Goal: Obtain resource: Obtain resource

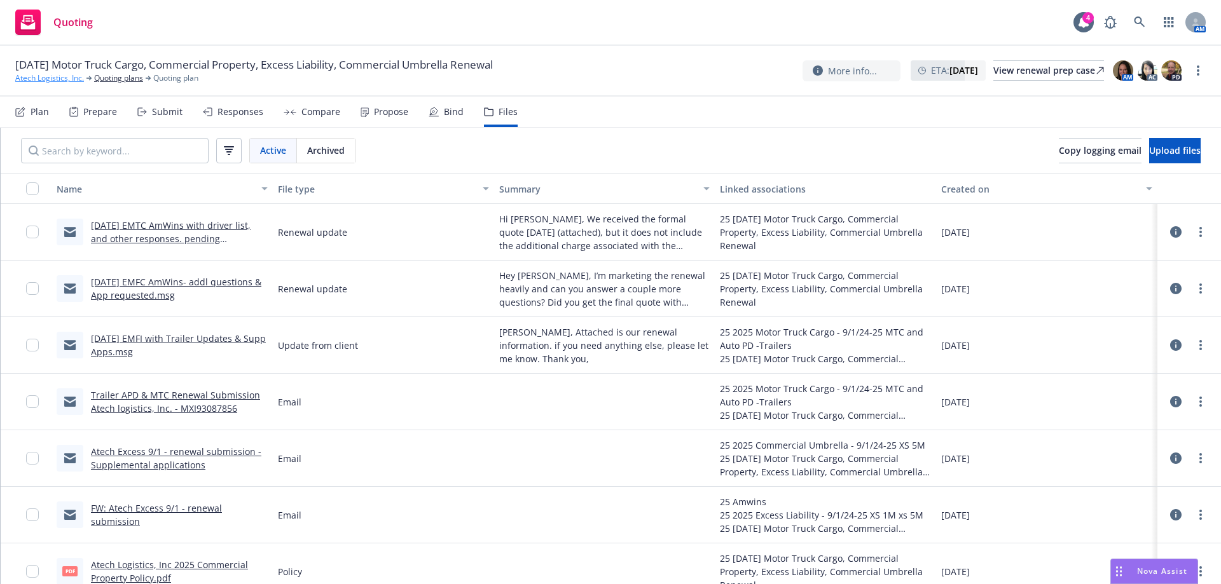
click at [57, 79] on link "Atech Logistics, Inc." at bounding box center [49, 77] width 69 height 11
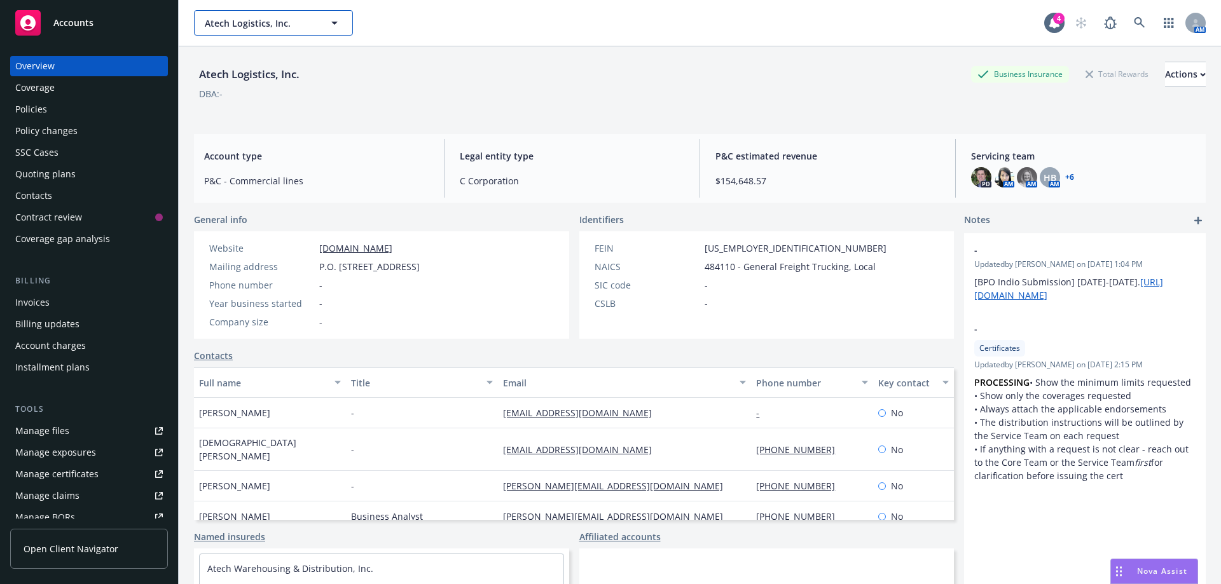
click at [256, 29] on span "Atech Logistics, Inc." at bounding box center [260, 23] width 110 height 13
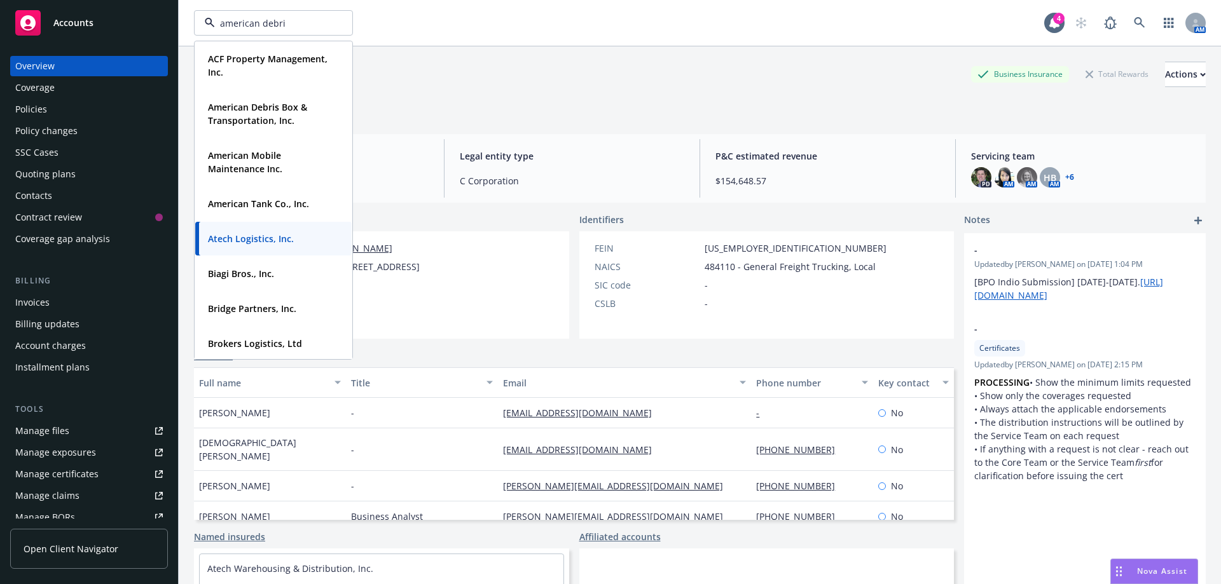
type input "american debris"
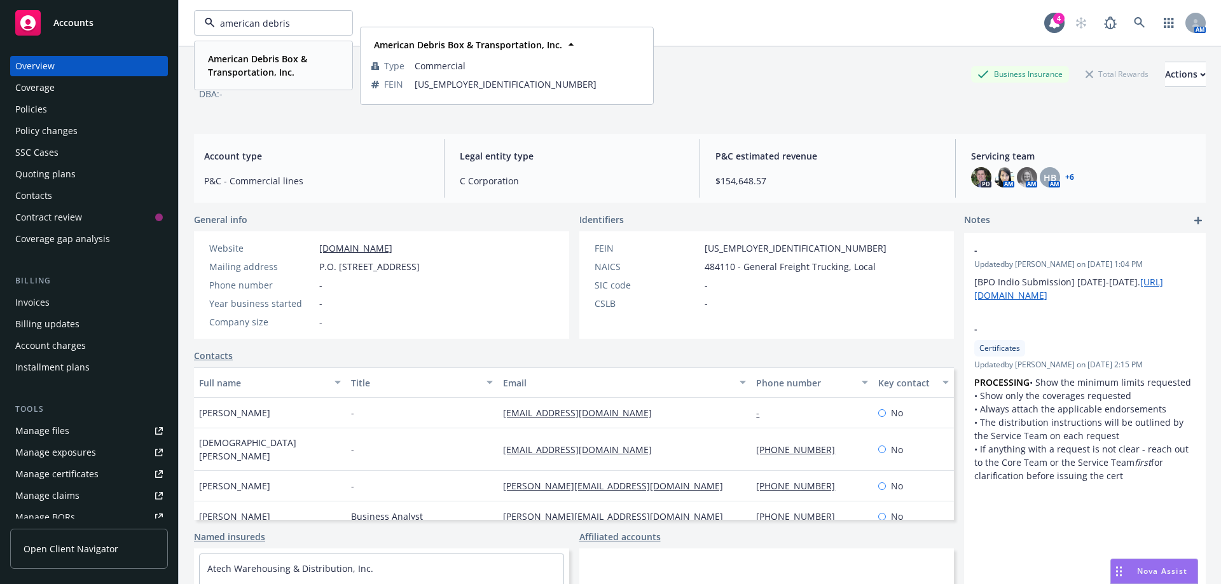
click at [261, 58] on strong "American Debris Box & Transportation, Inc." at bounding box center [257, 65] width 99 height 25
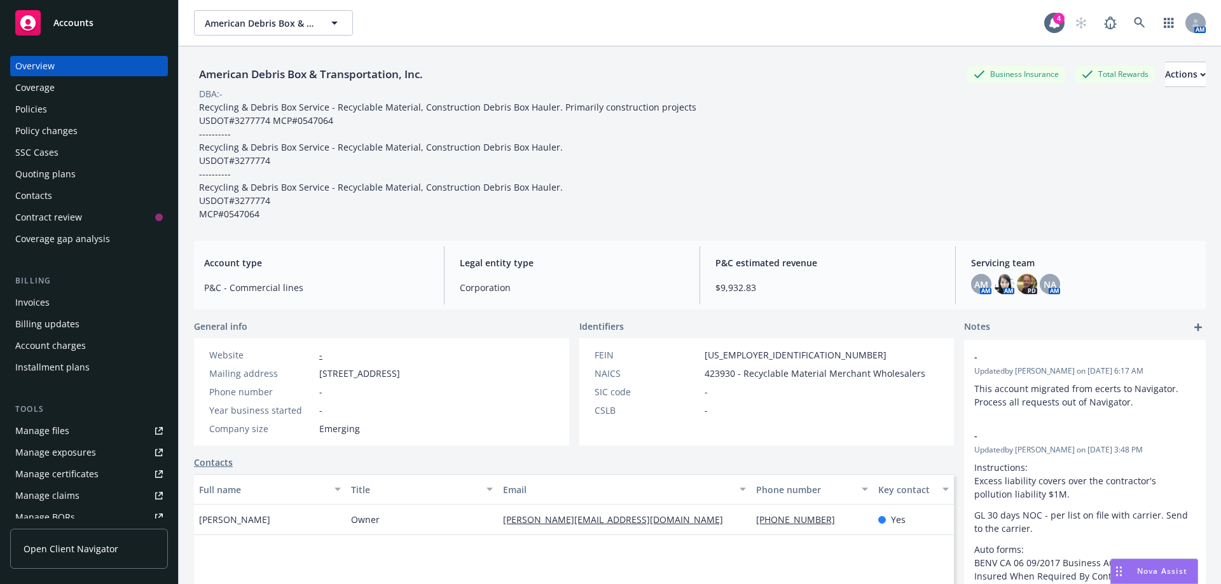
click at [38, 474] on div "Manage certificates" at bounding box center [56, 474] width 83 height 20
click at [60, 466] on div "Manage certificates" at bounding box center [56, 474] width 83 height 20
click at [255, 28] on span "American Debris Box & Transportation, Inc." at bounding box center [260, 23] width 110 height 13
type input "e"
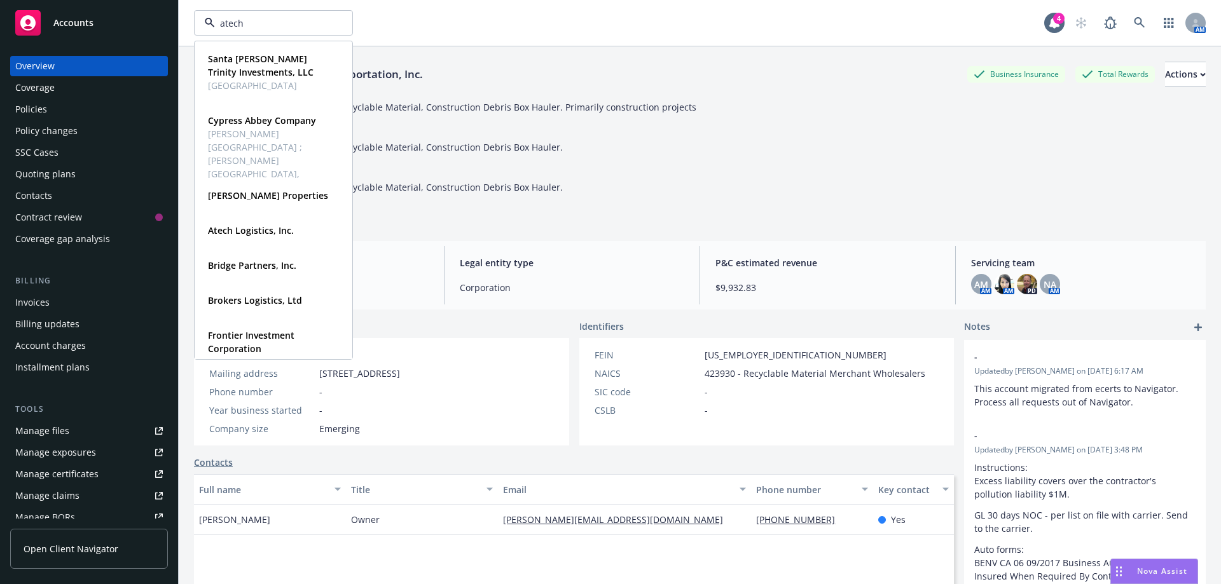
type input "atech"
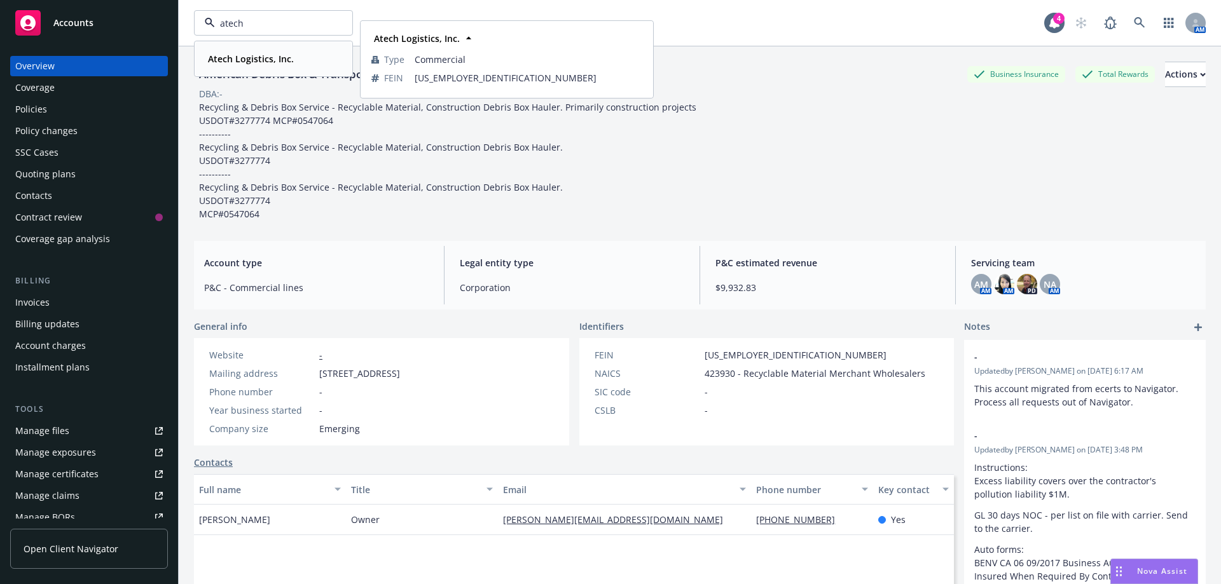
click at [245, 72] on div "Atech Logistics, Inc. Type Commercial FEIN 46-0489024" at bounding box center [273, 59] width 156 height 34
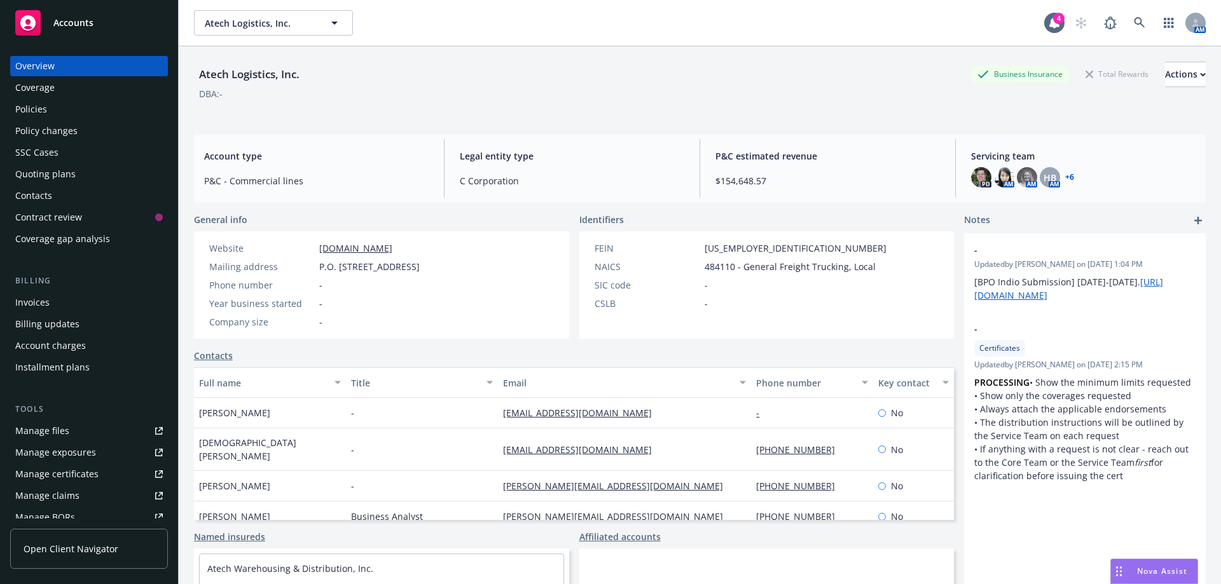
click at [24, 114] on div "Policies" at bounding box center [31, 109] width 32 height 20
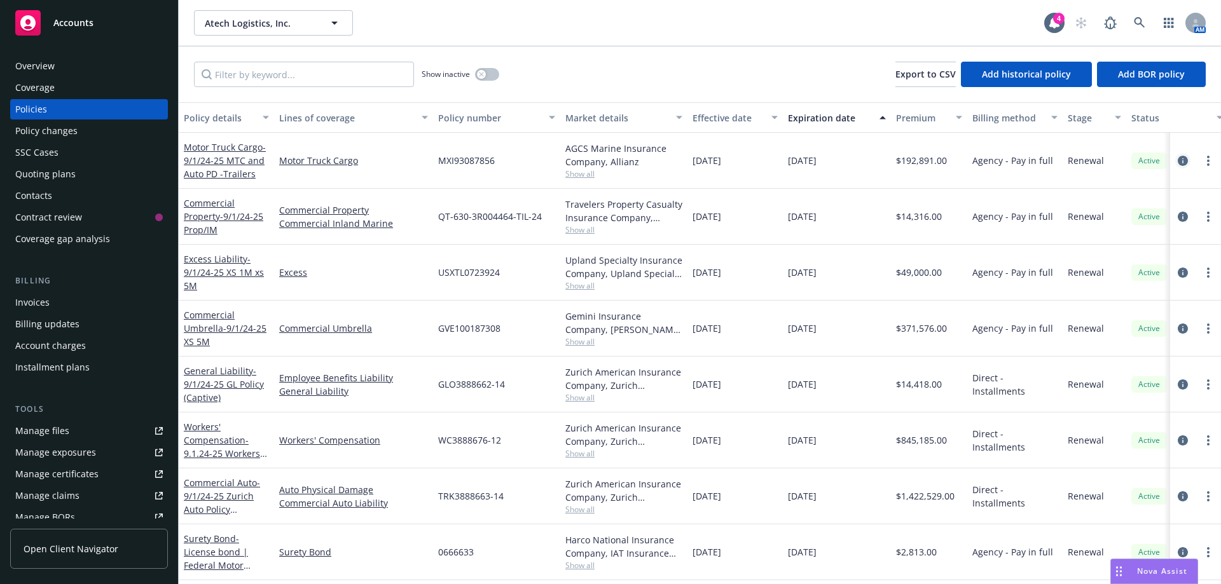
click at [1178, 160] on icon "circleInformation" at bounding box center [1183, 161] width 10 height 10
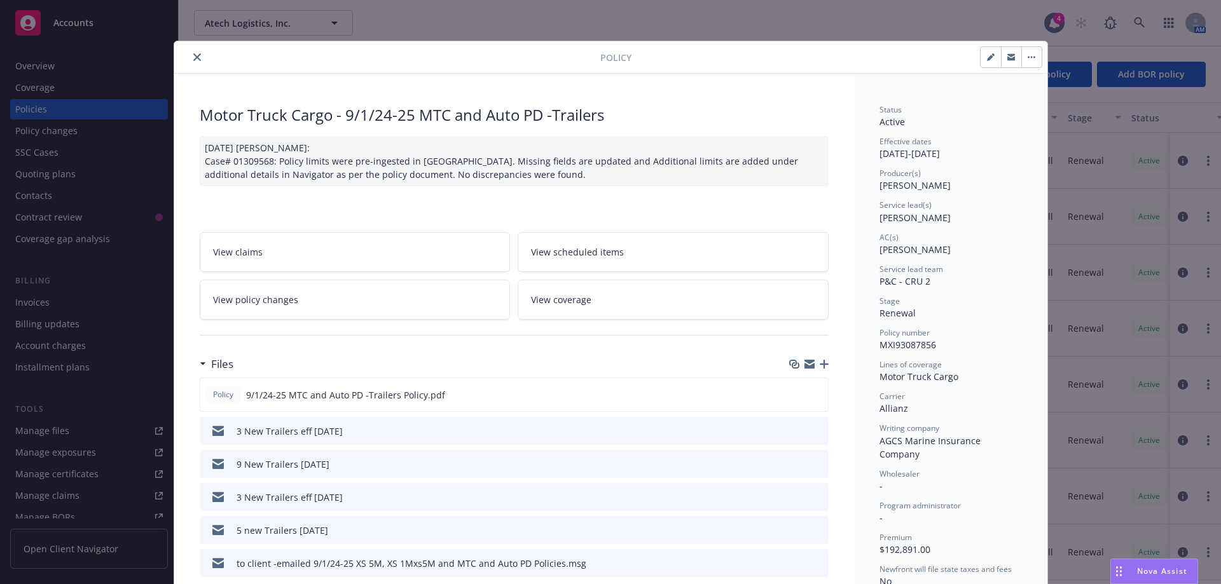
click at [355, 305] on link "View policy changes" at bounding box center [355, 300] width 311 height 40
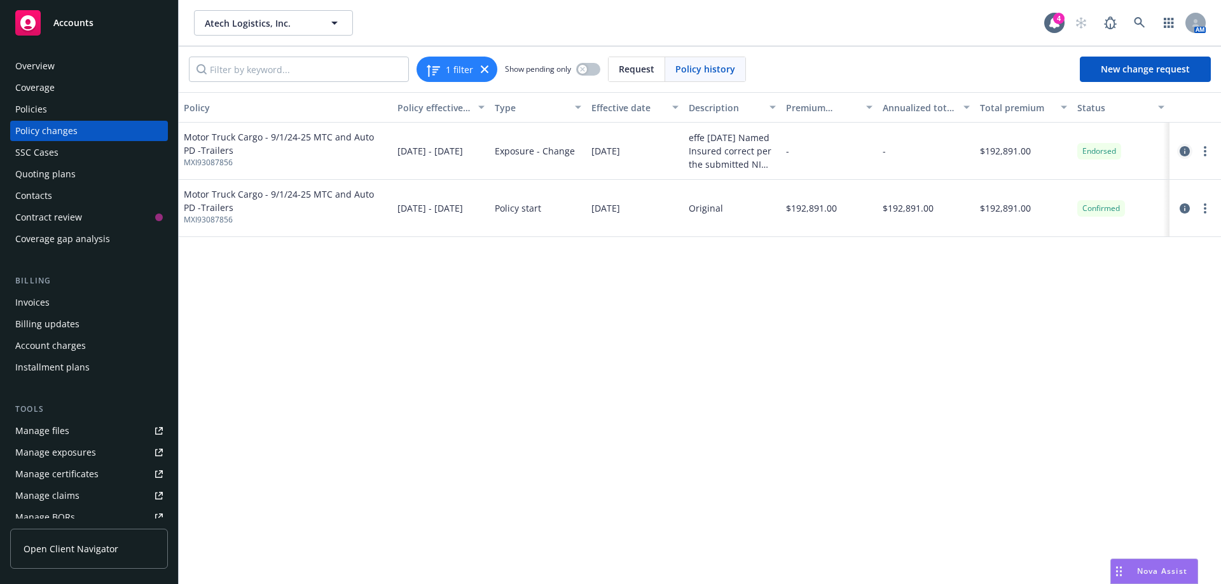
click at [1179, 150] on icon "circleInformation" at bounding box center [1184, 151] width 10 height 10
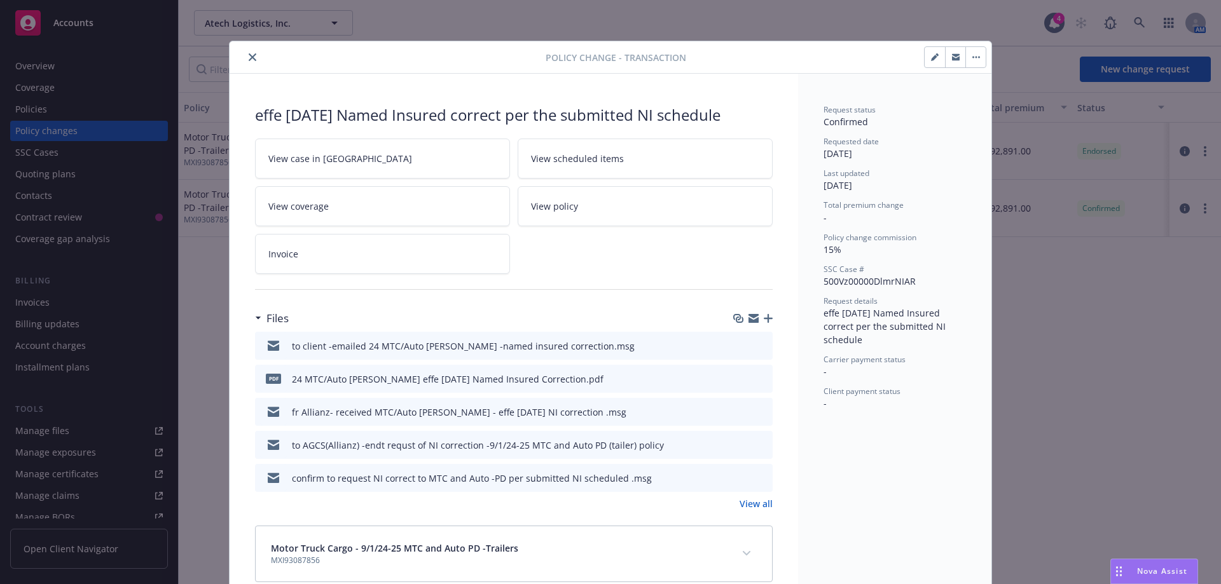
click at [760, 380] on icon "preview file" at bounding box center [760, 378] width 11 height 9
click at [249, 60] on icon "close" at bounding box center [253, 57] width 8 height 8
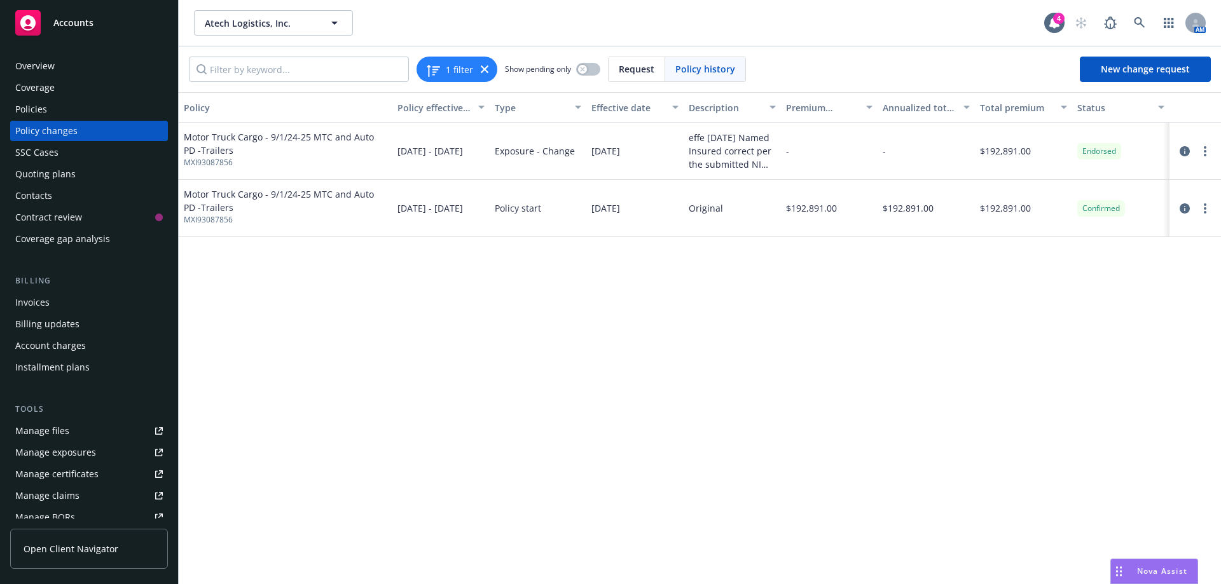
click at [50, 179] on div "Quoting plans" at bounding box center [45, 174] width 60 height 20
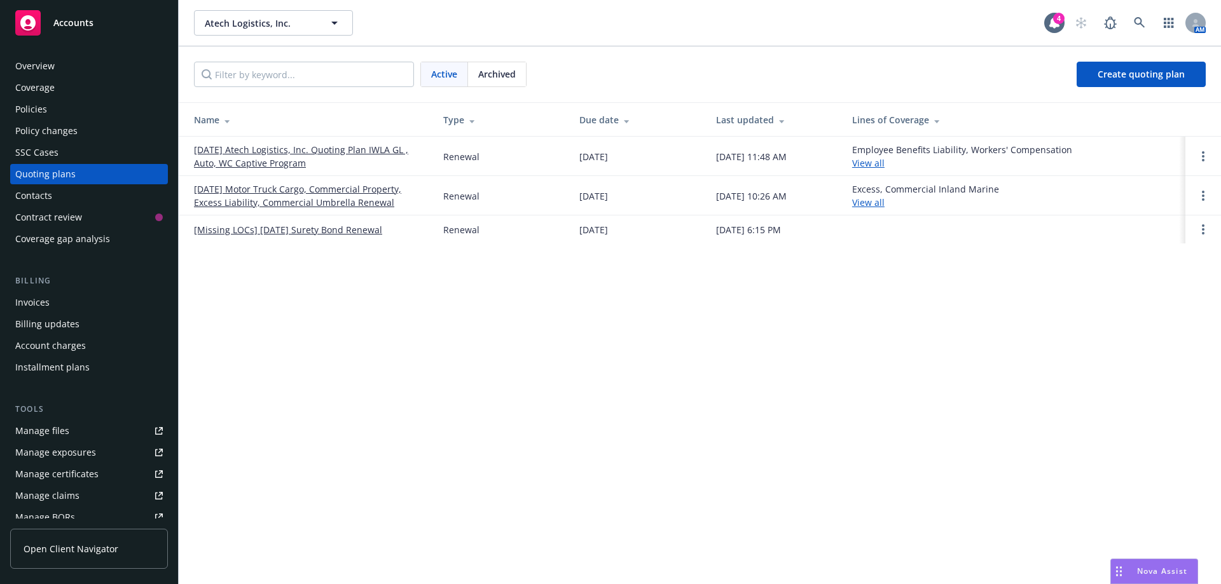
click at [520, 66] on div "Archived" at bounding box center [497, 74] width 58 height 24
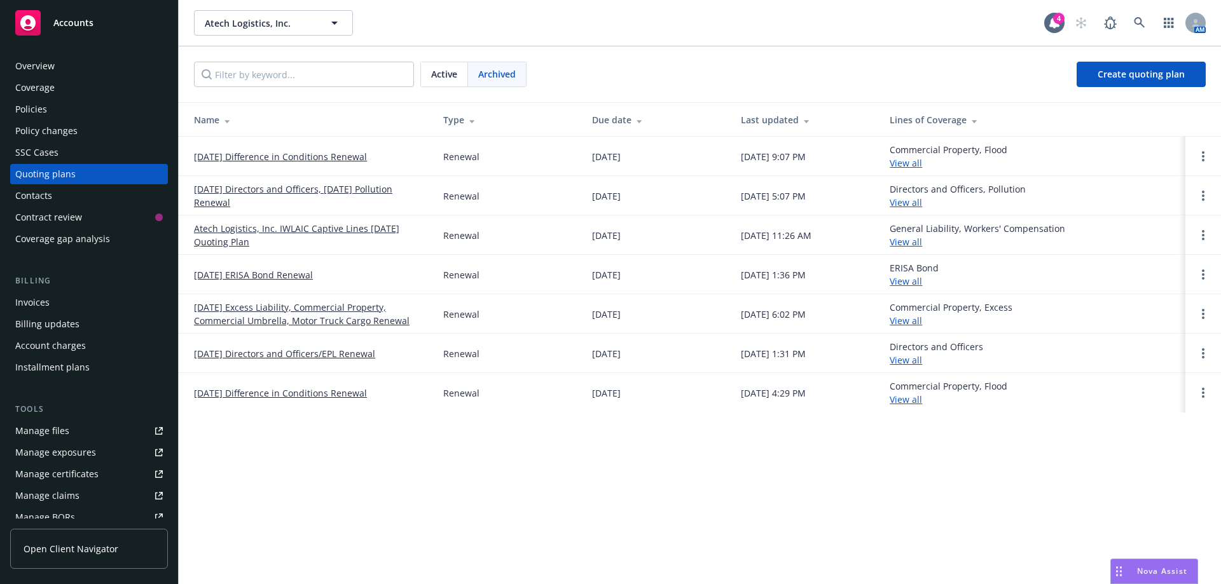
click at [263, 234] on link "Atech Logistics, Inc. IWLAIC Captive Lines 9/1/2024 Quoting Plan" at bounding box center [308, 235] width 229 height 27
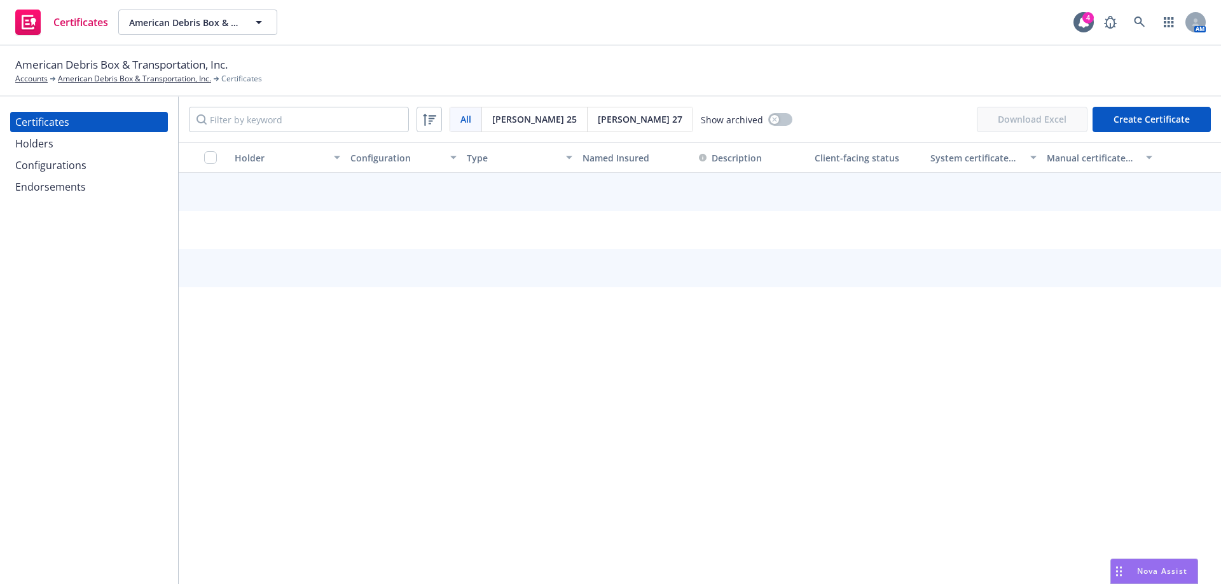
click at [39, 168] on div "Configurations" at bounding box center [50, 165] width 71 height 20
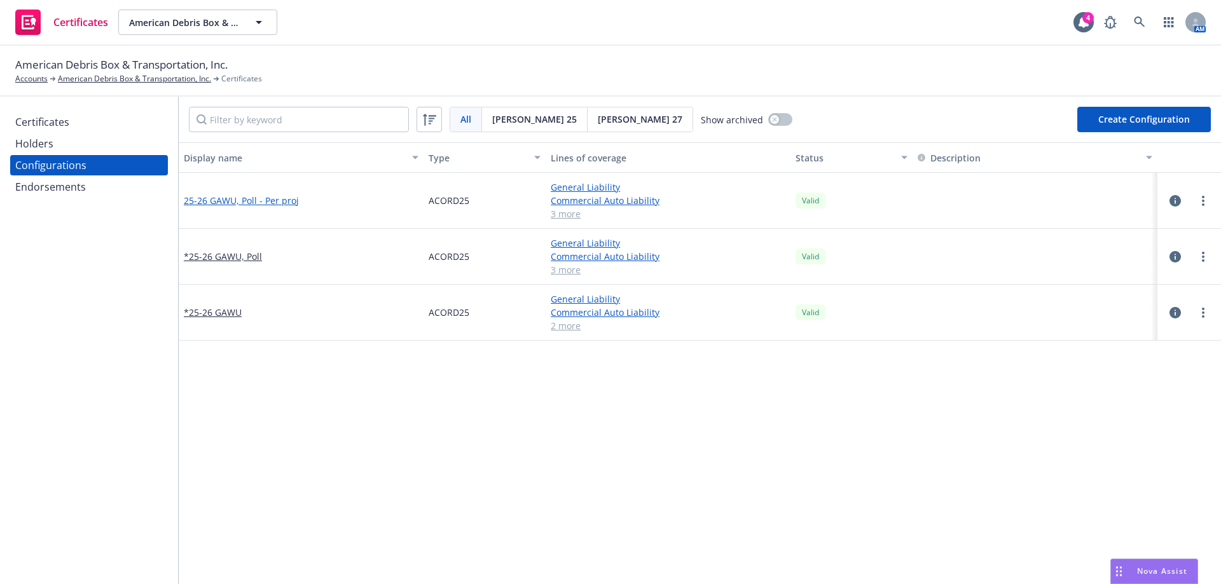
click at [275, 203] on link "25-26 GAWU, Poll - Per proj" at bounding box center [241, 200] width 115 height 13
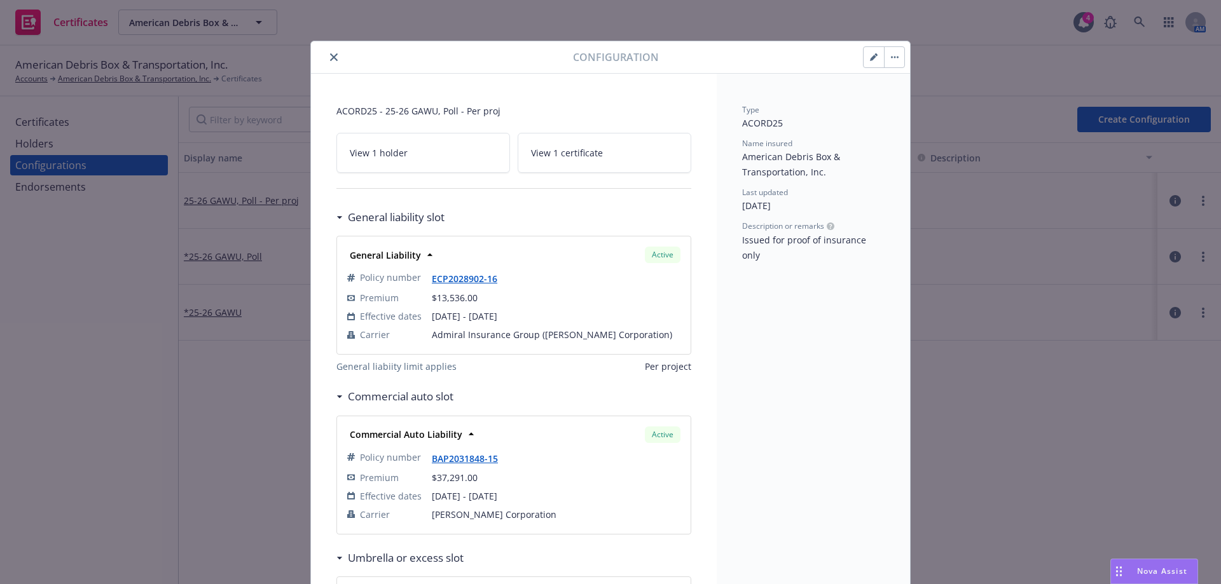
click at [870, 60] on icon "button" at bounding box center [873, 58] width 6 height 6
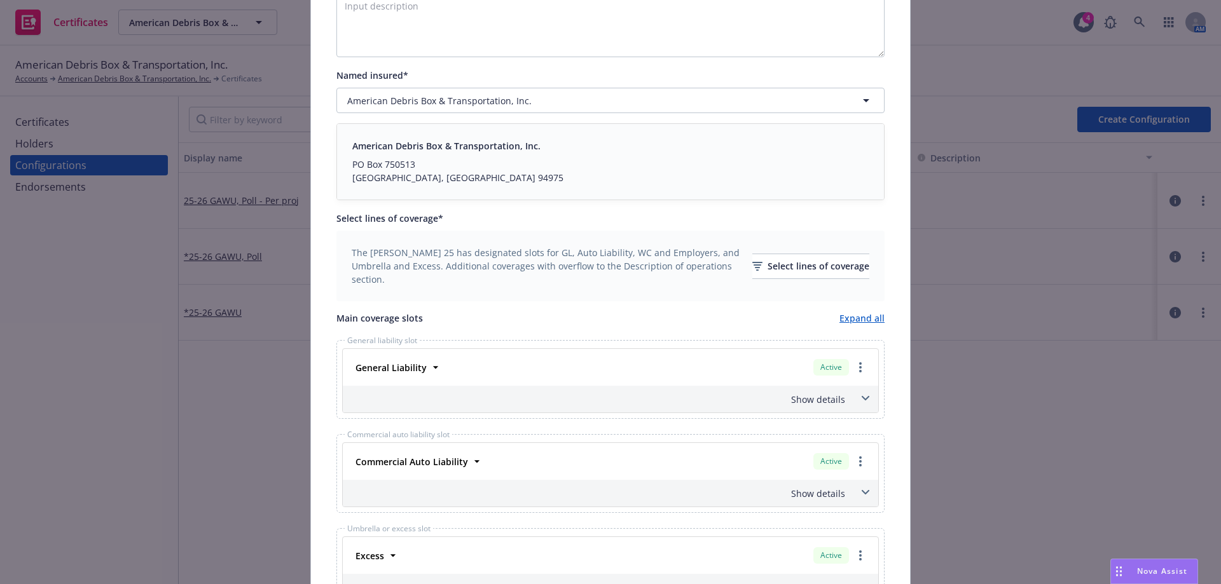
scroll to position [381, 0]
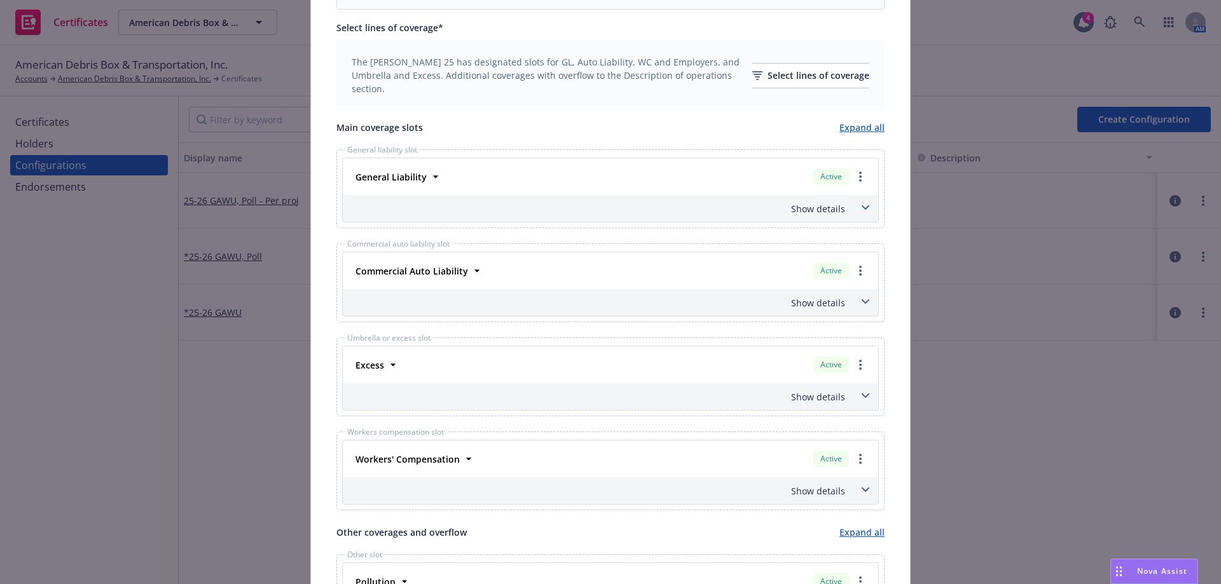
click at [863, 303] on icon at bounding box center [866, 301] width 8 height 5
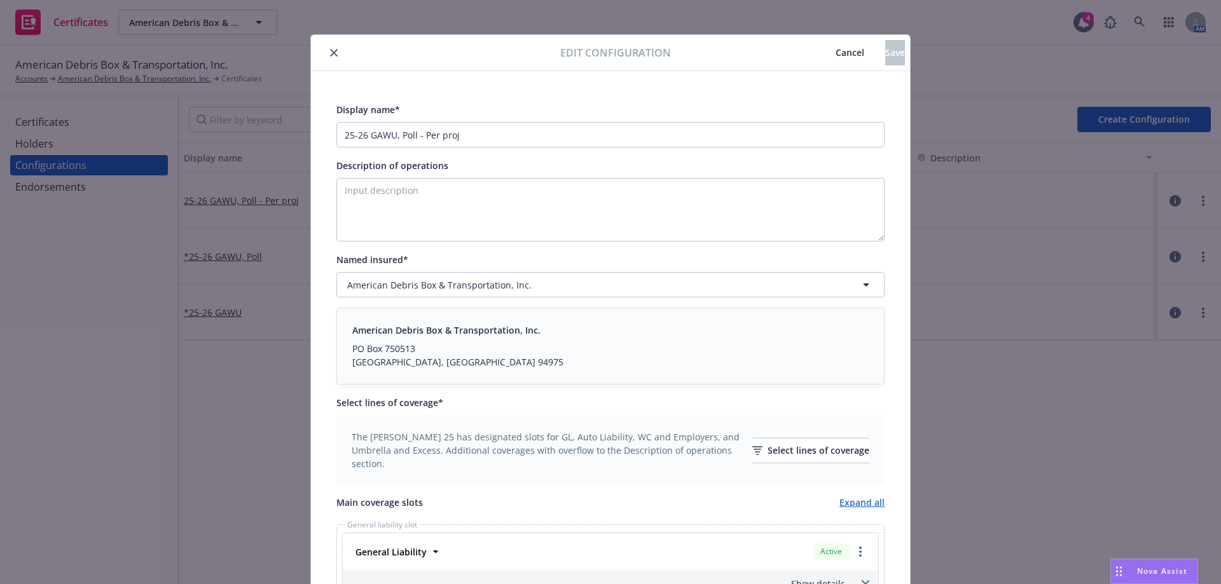
scroll to position [0, 0]
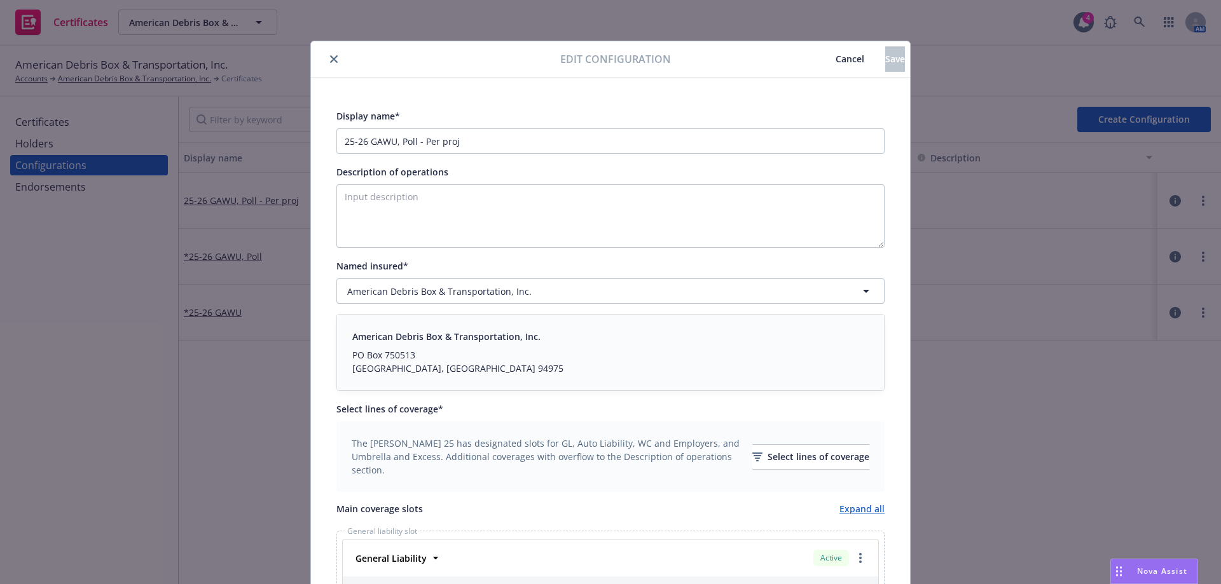
click at [330, 57] on icon "close" at bounding box center [334, 59] width 8 height 8
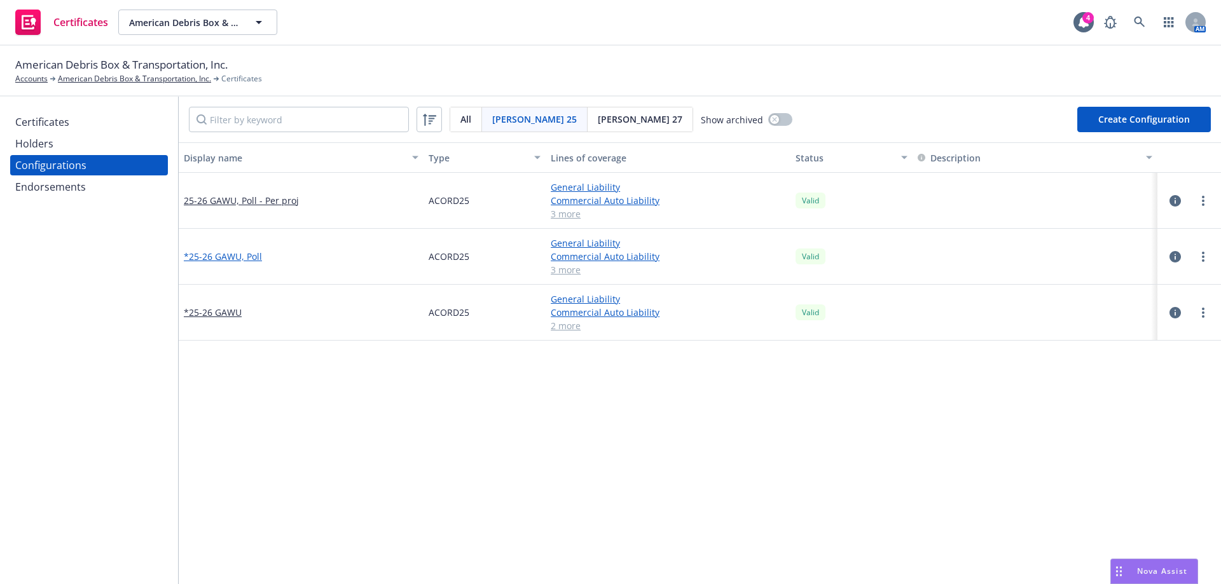
click at [219, 257] on link "*25-26 GAWU, Poll" at bounding box center [223, 256] width 78 height 13
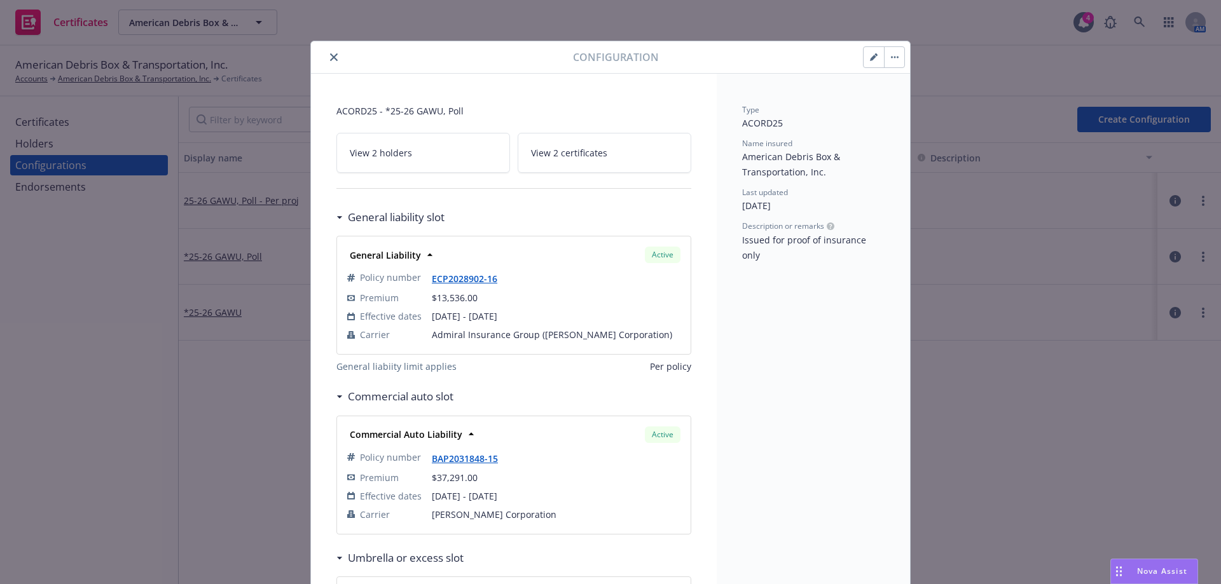
click at [578, 158] on span "View 2 certificates" at bounding box center [569, 152] width 76 height 13
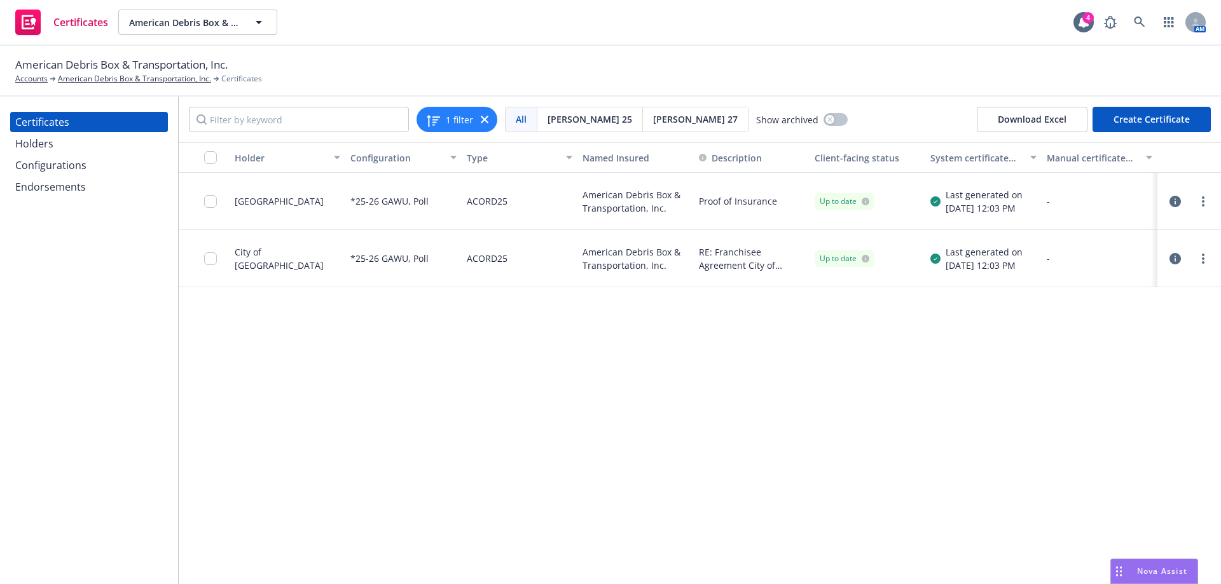
click at [1171, 203] on icon "button" at bounding box center [1174, 201] width 11 height 11
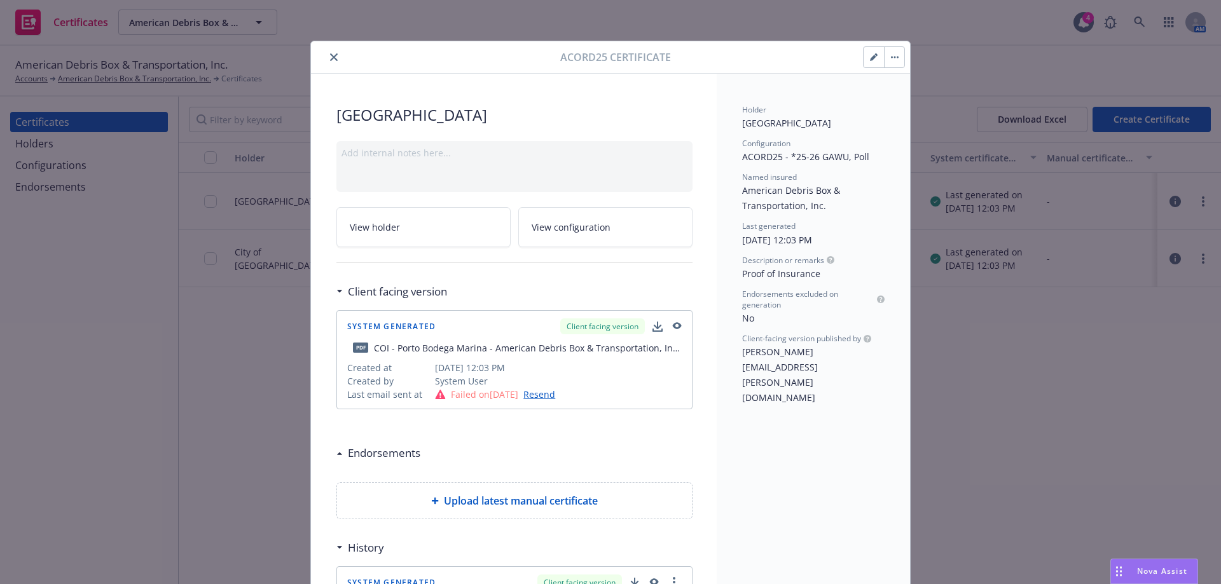
click at [673, 323] on icon "button" at bounding box center [677, 325] width 9 height 7
click at [870, 56] on icon "button" at bounding box center [874, 57] width 8 height 8
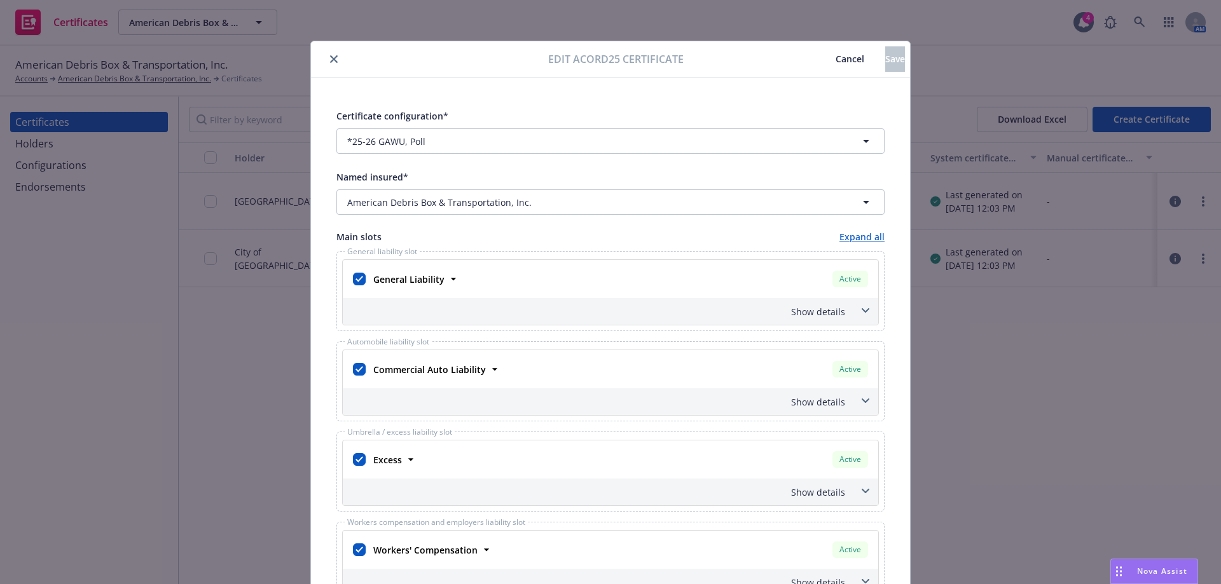
click at [330, 62] on icon "close" at bounding box center [334, 59] width 8 height 8
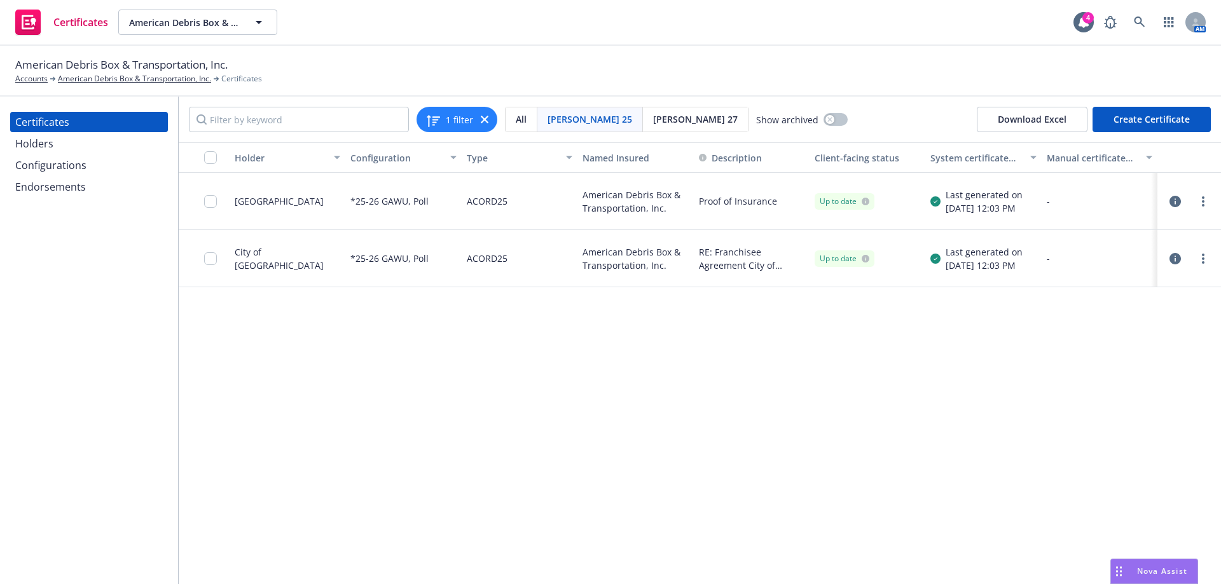
click at [1178, 261] on icon "button" at bounding box center [1174, 258] width 11 height 11
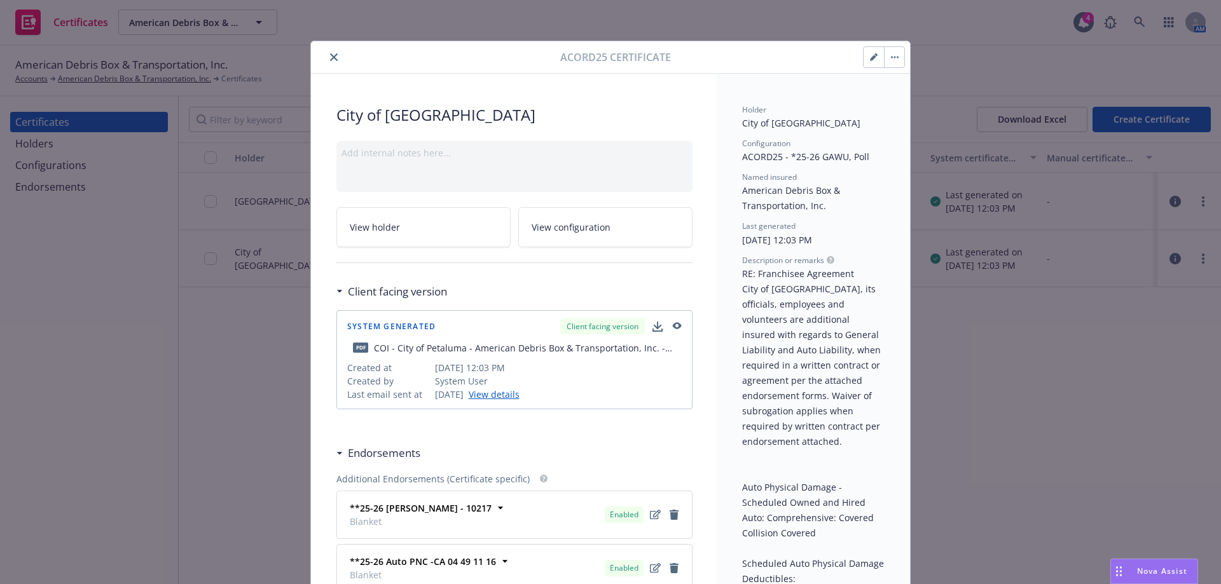
click at [673, 327] on icon "button" at bounding box center [677, 325] width 9 height 7
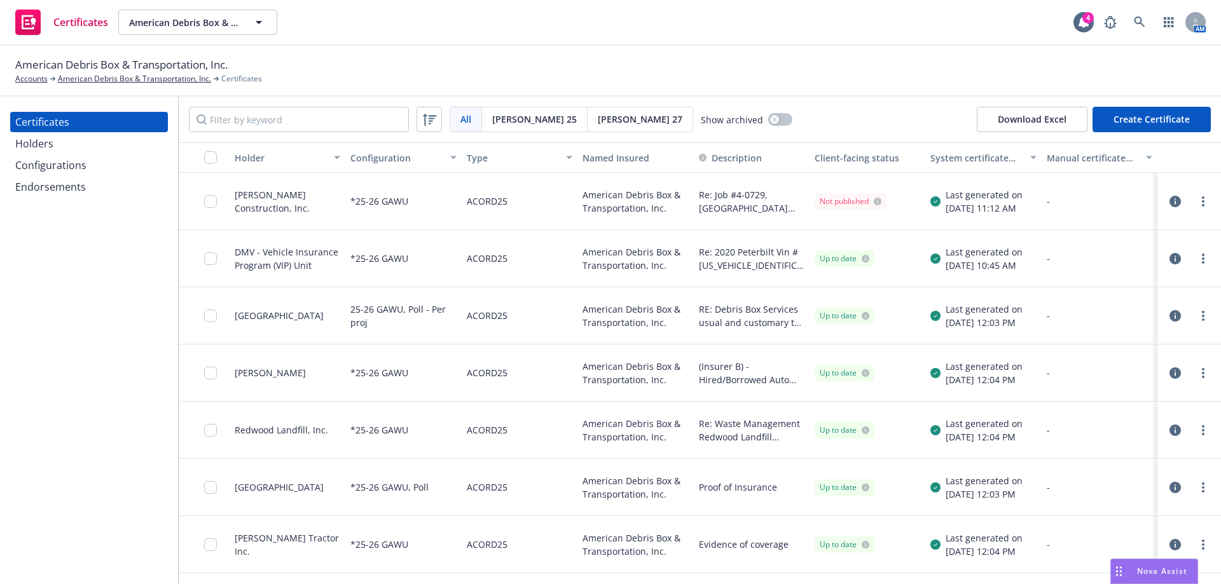
click at [60, 169] on div "Configurations" at bounding box center [50, 165] width 71 height 20
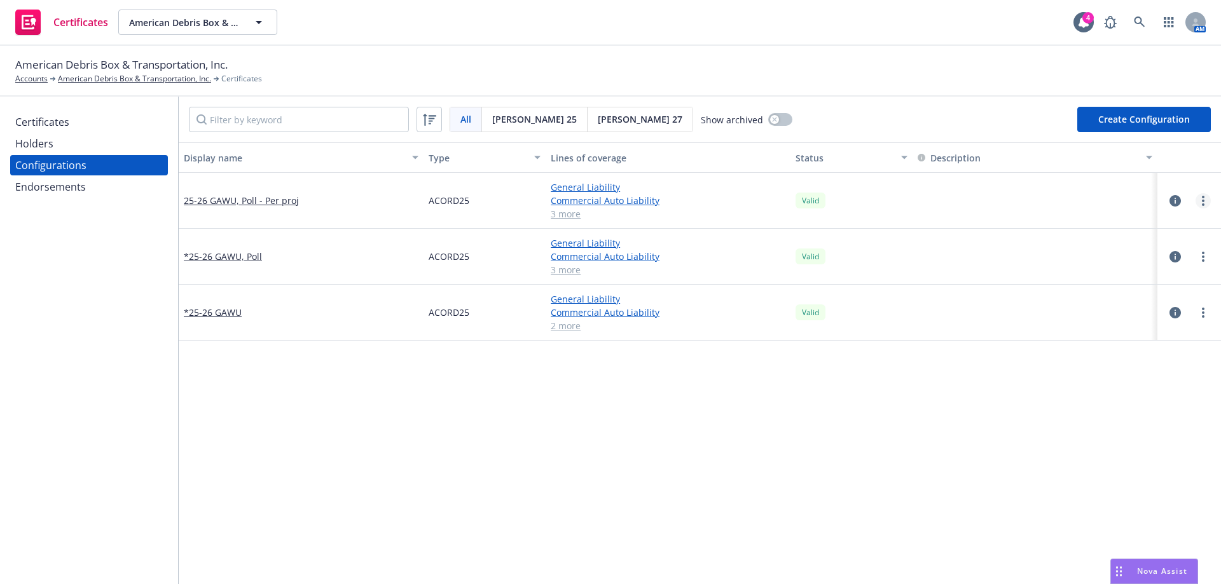
click at [1195, 204] on link "more" at bounding box center [1202, 200] width 15 height 15
click at [1118, 223] on link "Edit" at bounding box center [1131, 226] width 140 height 25
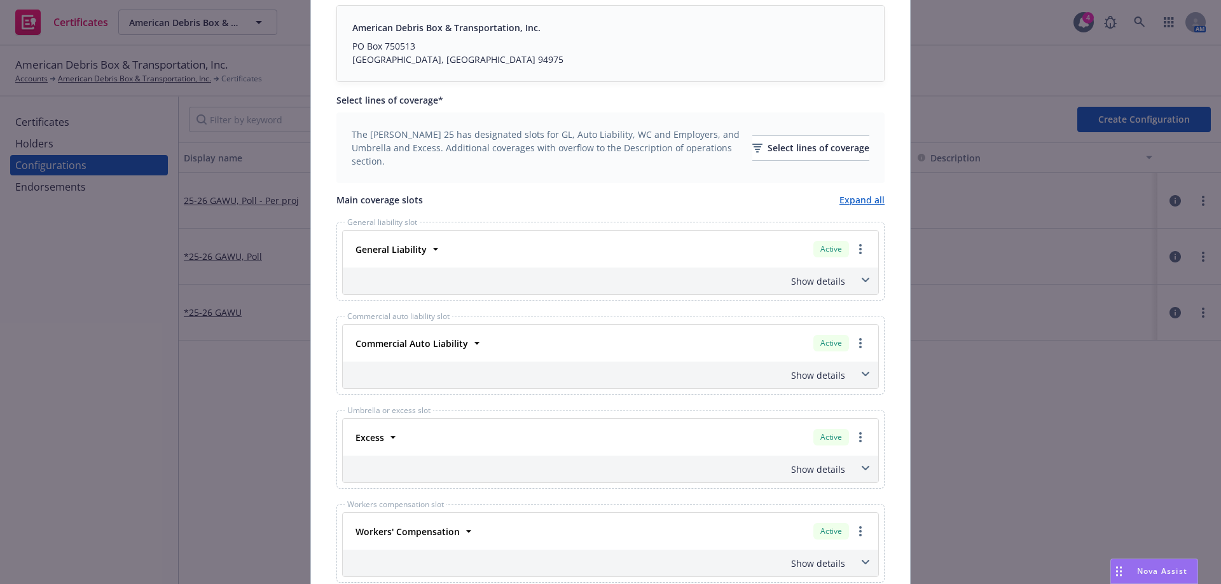
scroll to position [381, 0]
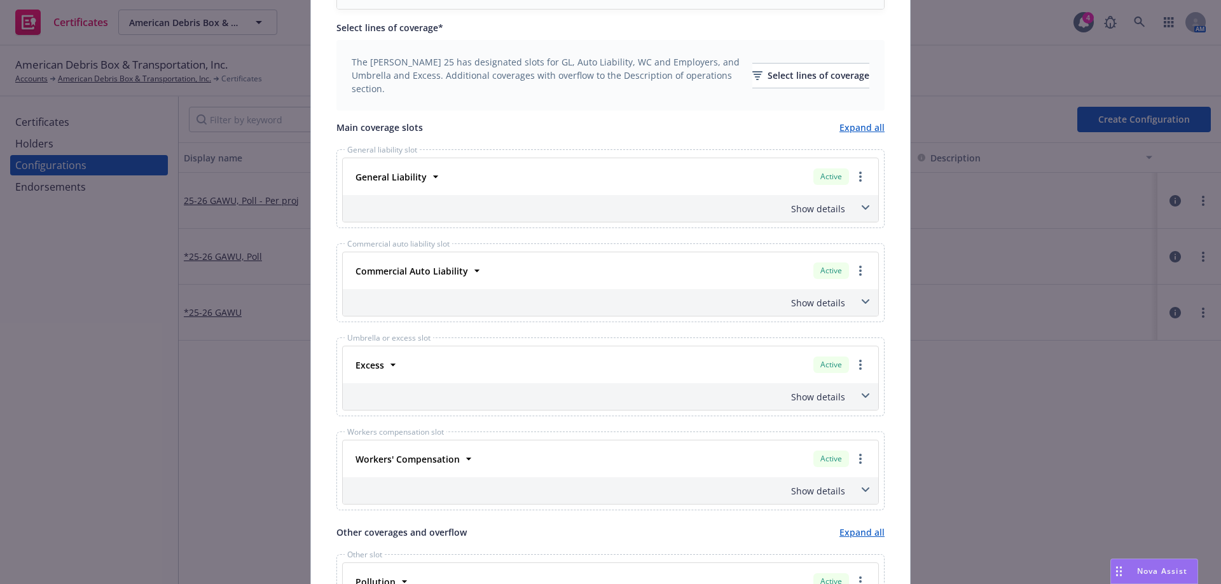
click at [862, 303] on icon at bounding box center [866, 301] width 8 height 4
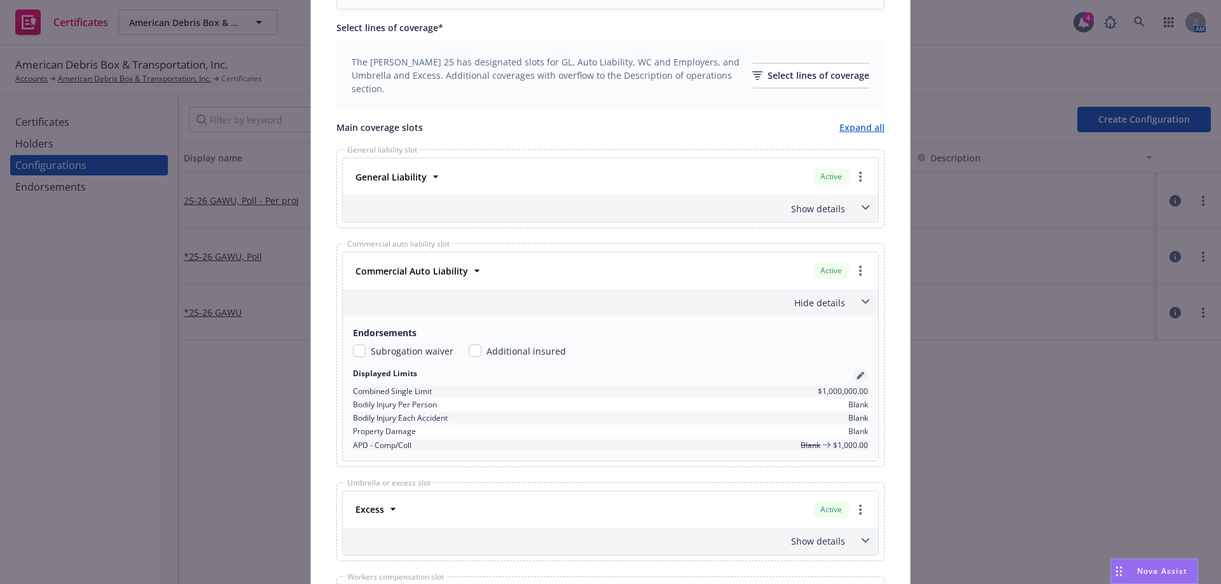
click at [856, 379] on icon "pencil" at bounding box center [859, 376] width 6 height 6
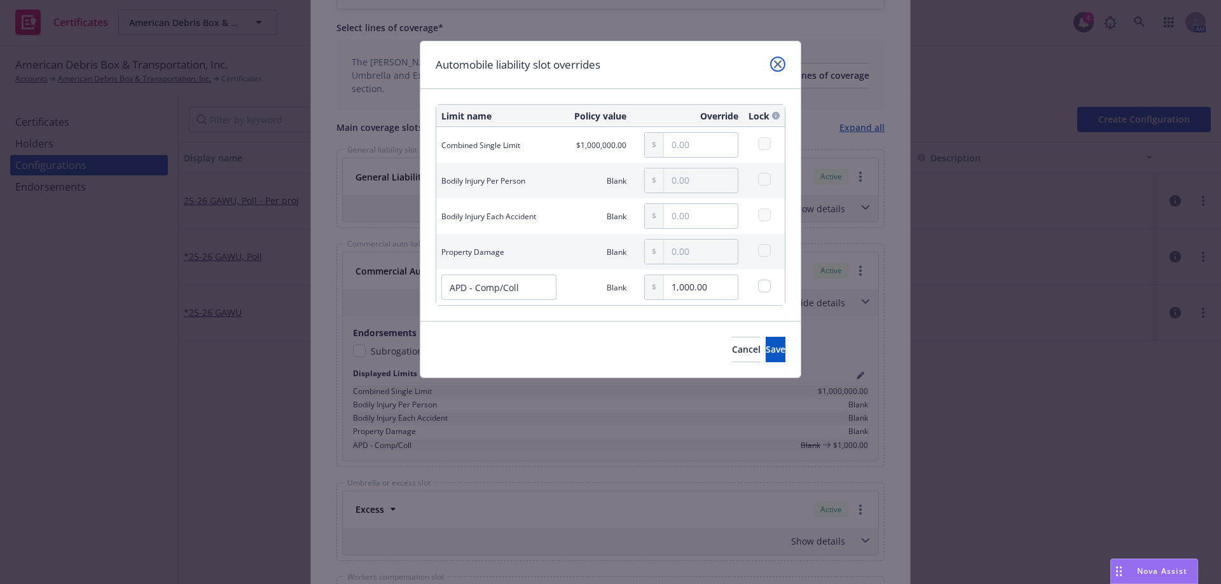
click at [779, 64] on icon "close" at bounding box center [778, 64] width 8 height 8
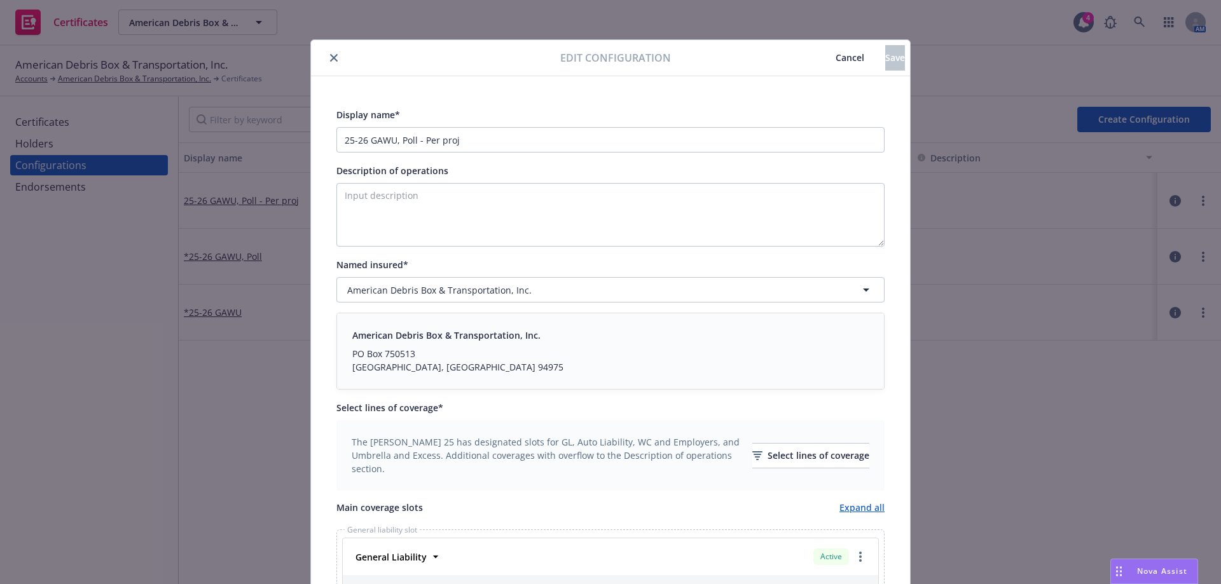
scroll to position [0, 0]
click at [330, 56] on icon "close" at bounding box center [334, 59] width 8 height 8
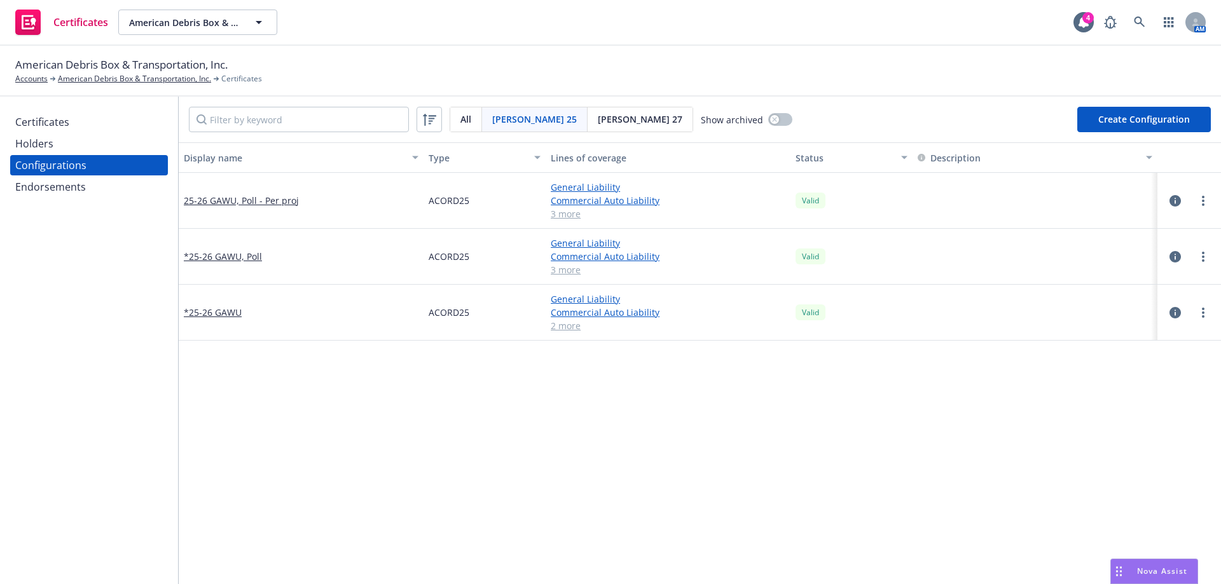
click at [45, 123] on div "Certificates" at bounding box center [42, 122] width 54 height 20
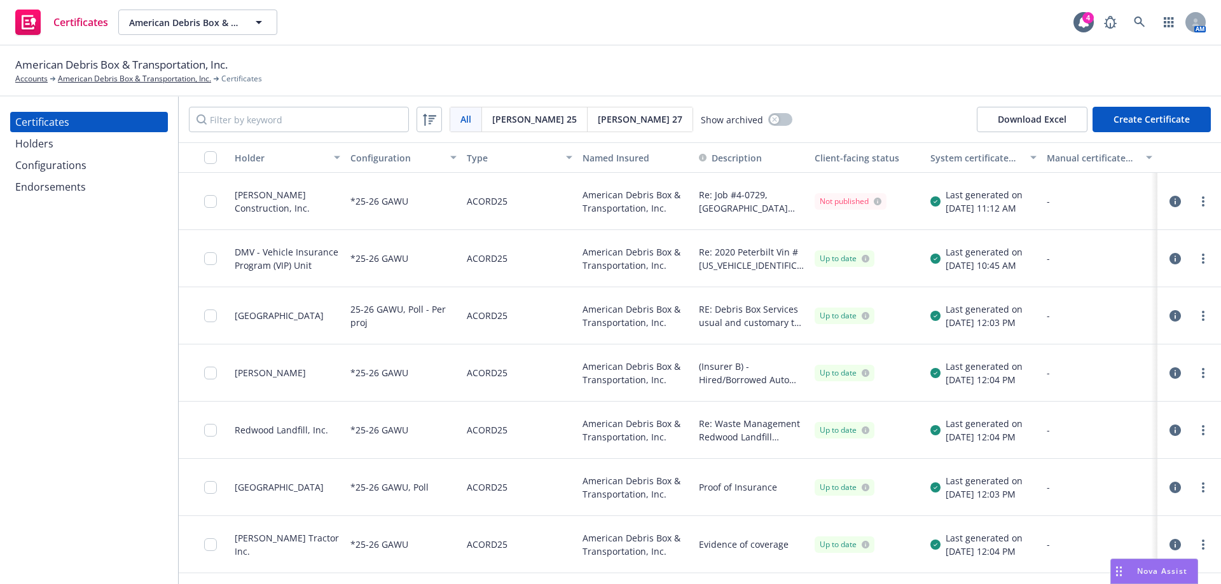
click at [1169, 261] on icon "button" at bounding box center [1174, 258] width 11 height 11
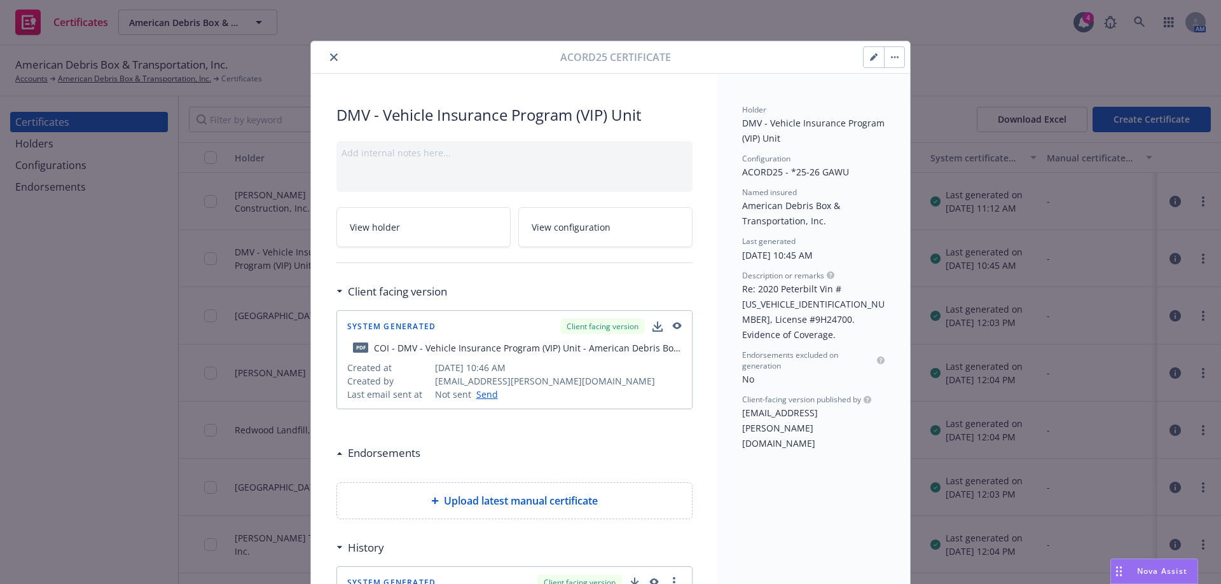
click at [673, 325] on icon "button" at bounding box center [677, 325] width 9 height 7
click at [330, 60] on icon "close" at bounding box center [334, 57] width 8 height 8
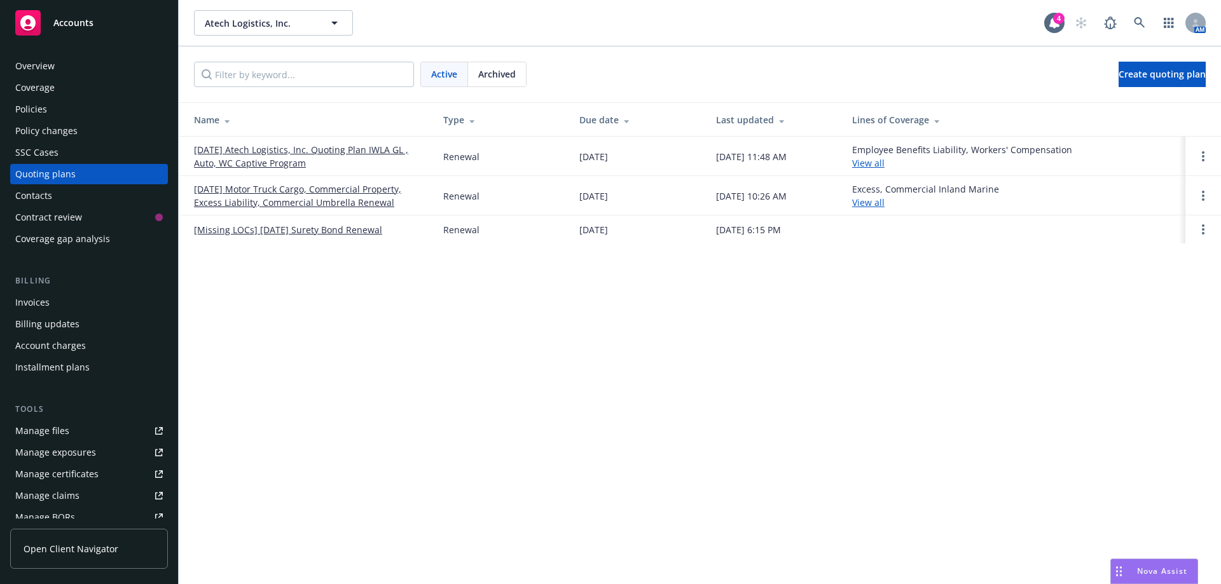
click at [309, 197] on link "[DATE] Motor Truck Cargo, Commercial Property, Excess Liability, Commercial Umb…" at bounding box center [308, 195] width 229 height 27
click at [493, 69] on span "Archived" at bounding box center [497, 73] width 38 height 13
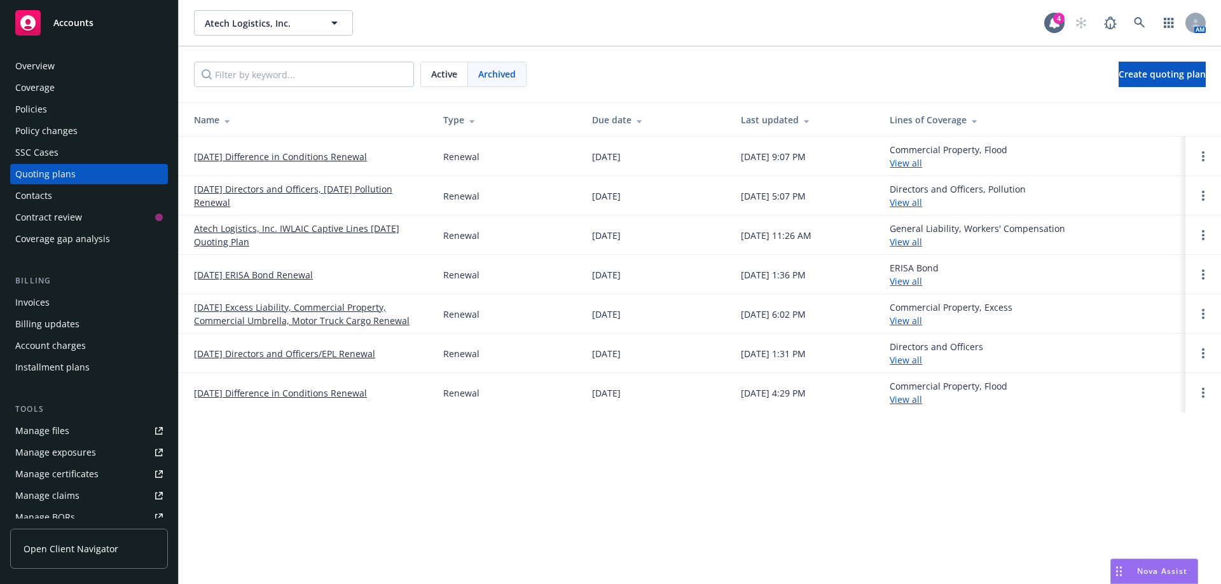
click at [256, 313] on link "[DATE] Excess Liability, Commercial Property, Commercial Umbrella, Motor Truck …" at bounding box center [308, 314] width 229 height 27
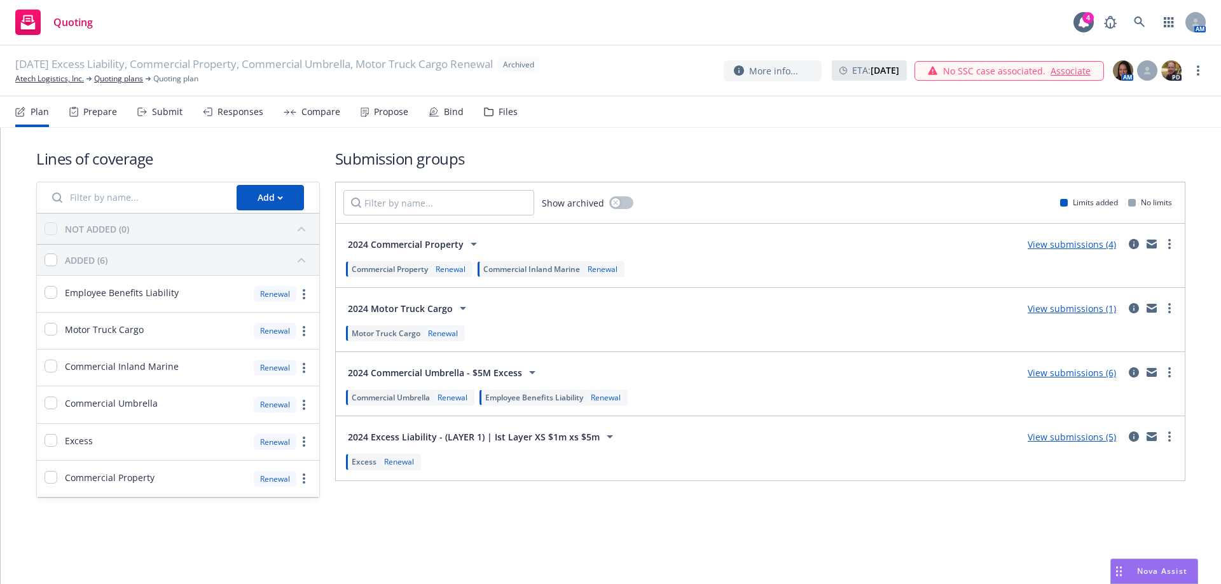
click at [510, 112] on div "Files" at bounding box center [507, 112] width 19 height 10
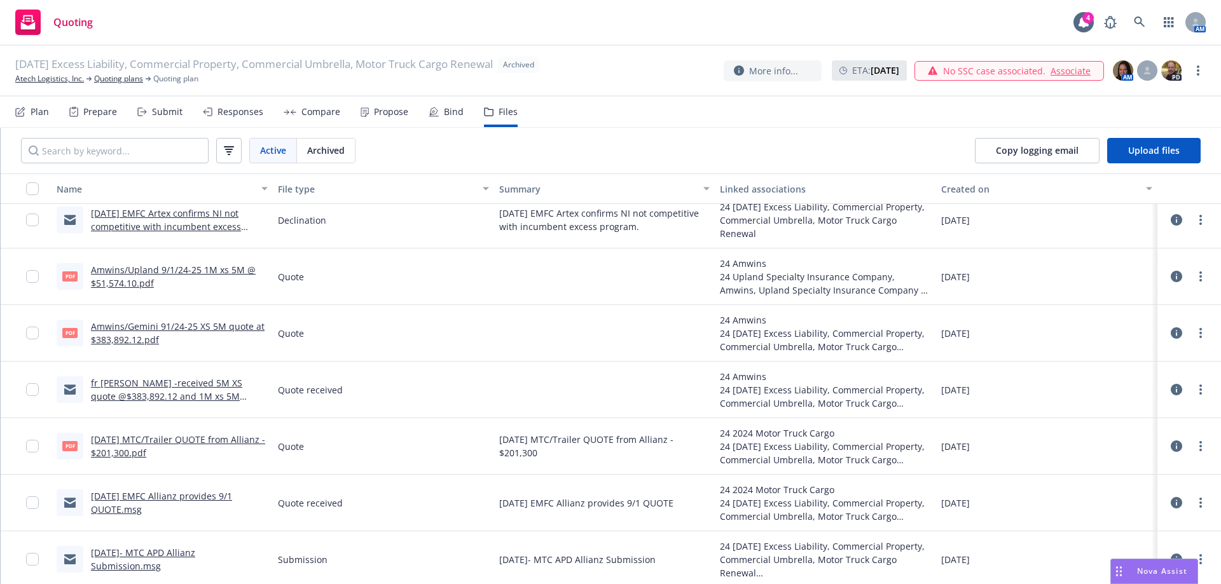
scroll to position [1081, 0]
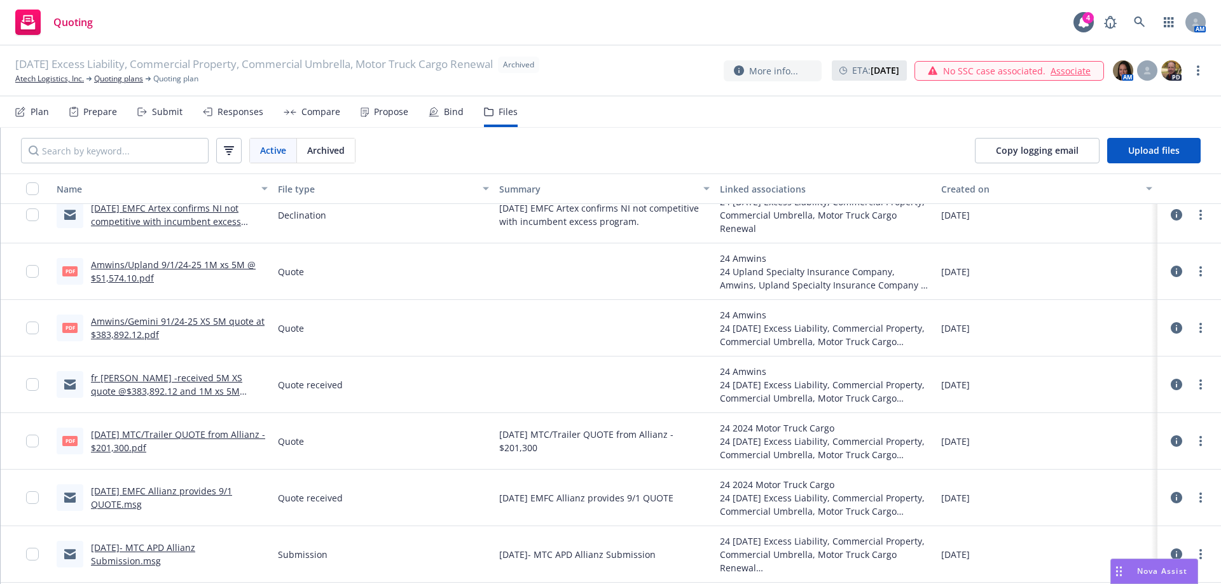
click at [181, 437] on link "9/1/24 MTC/Trailer QUOTE from Allianz - $201,300.pdf" at bounding box center [178, 441] width 174 height 25
click at [191, 436] on link "9/1/24 MTC/Trailer QUOTE from Allianz - $201,300.pdf" at bounding box center [178, 441] width 174 height 25
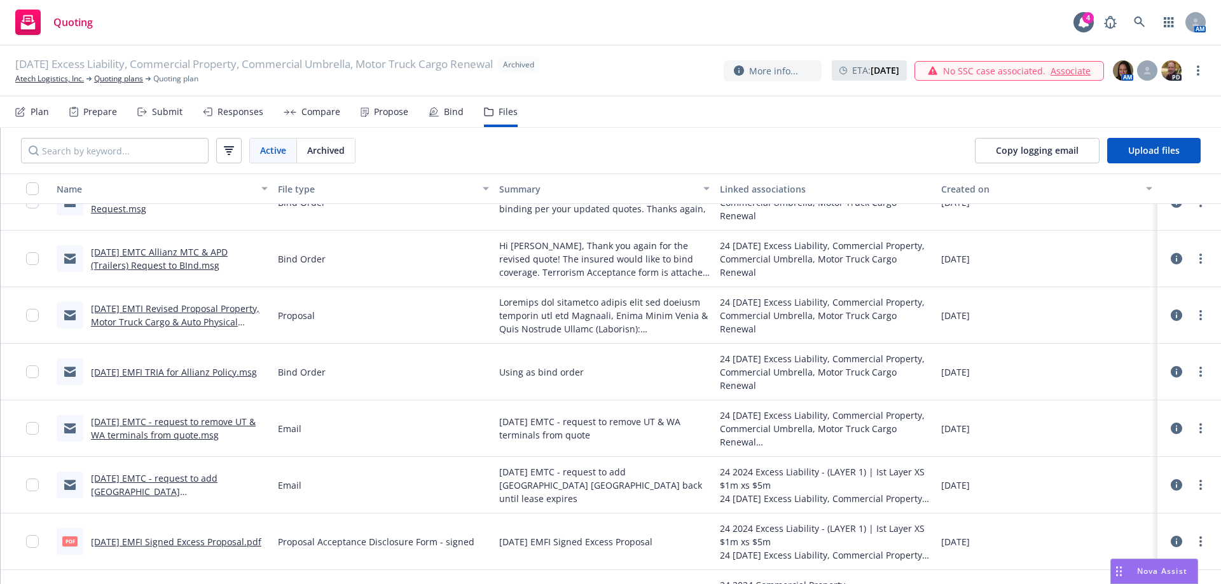
scroll to position [191, 0]
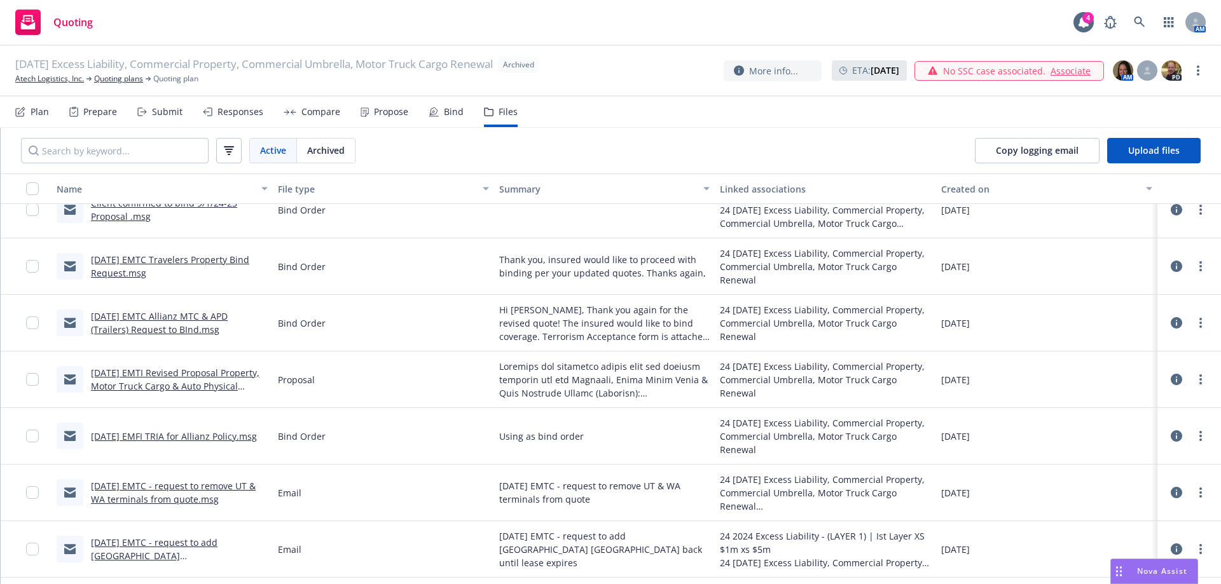
click at [209, 436] on link "8/28/24 EMFI TRIA for Allianz Policy.msg" at bounding box center [174, 436] width 166 height 12
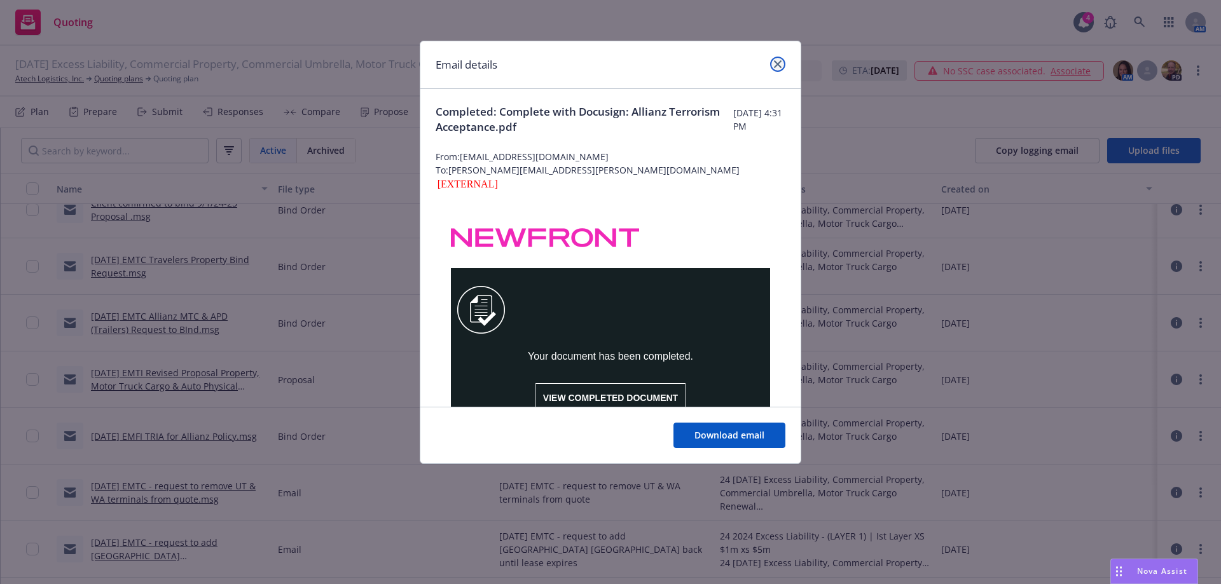
click at [779, 66] on icon "close" at bounding box center [778, 64] width 8 height 8
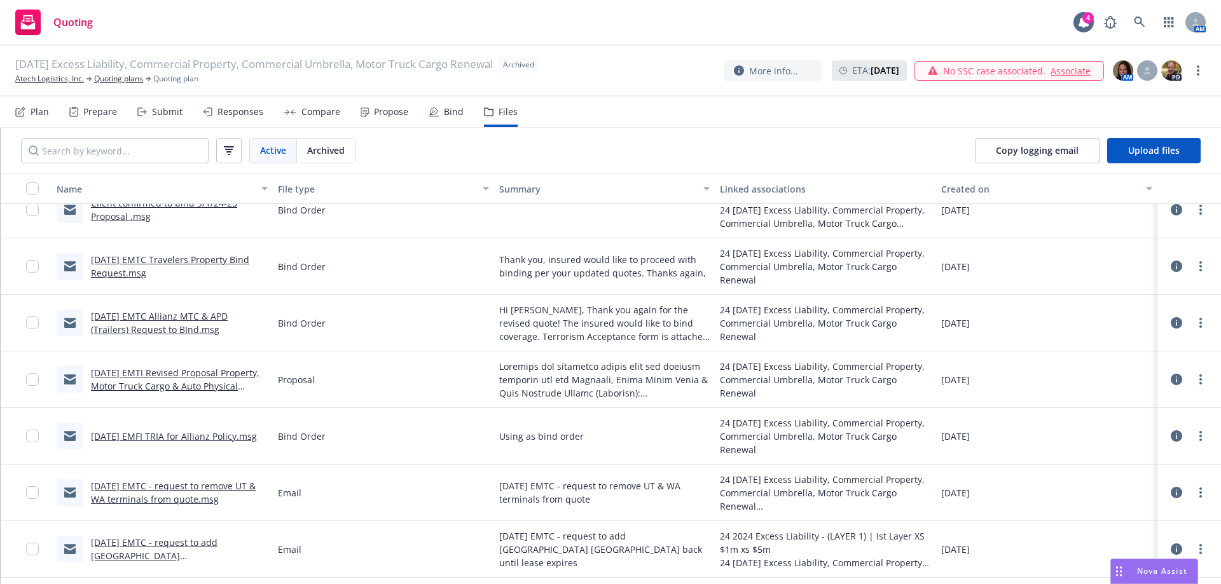
click at [165, 321] on link "8/28/24 EMTC Allianz MTC & APD (Trailers) Request to BInd.msg" at bounding box center [159, 322] width 137 height 25
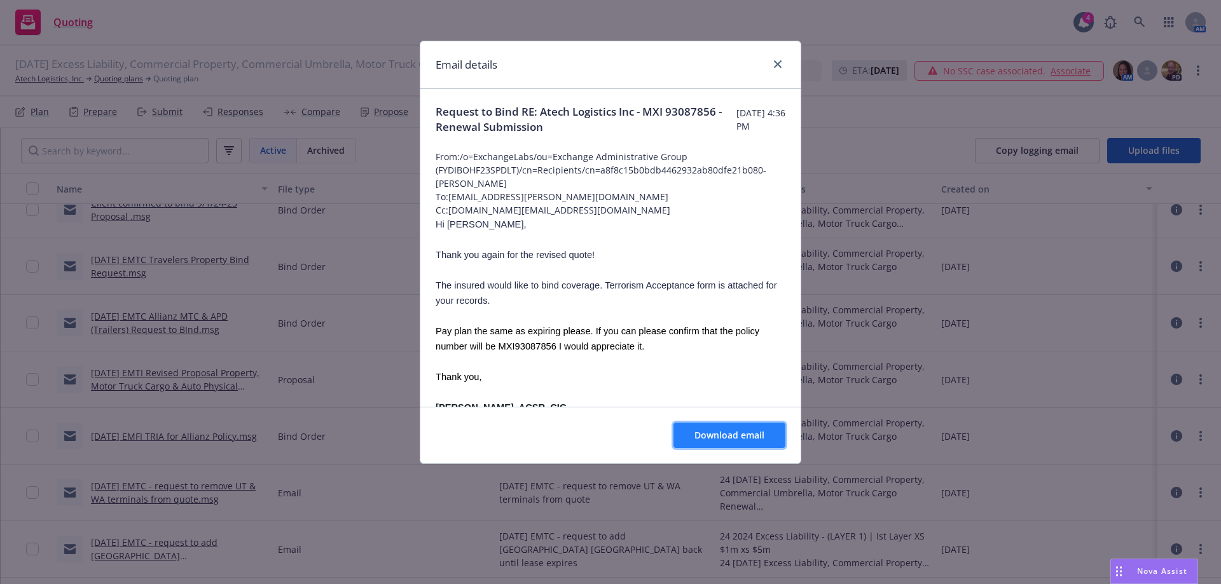
click at [729, 434] on span "Download email" at bounding box center [729, 435] width 70 height 12
click at [779, 66] on icon "close" at bounding box center [778, 64] width 8 height 8
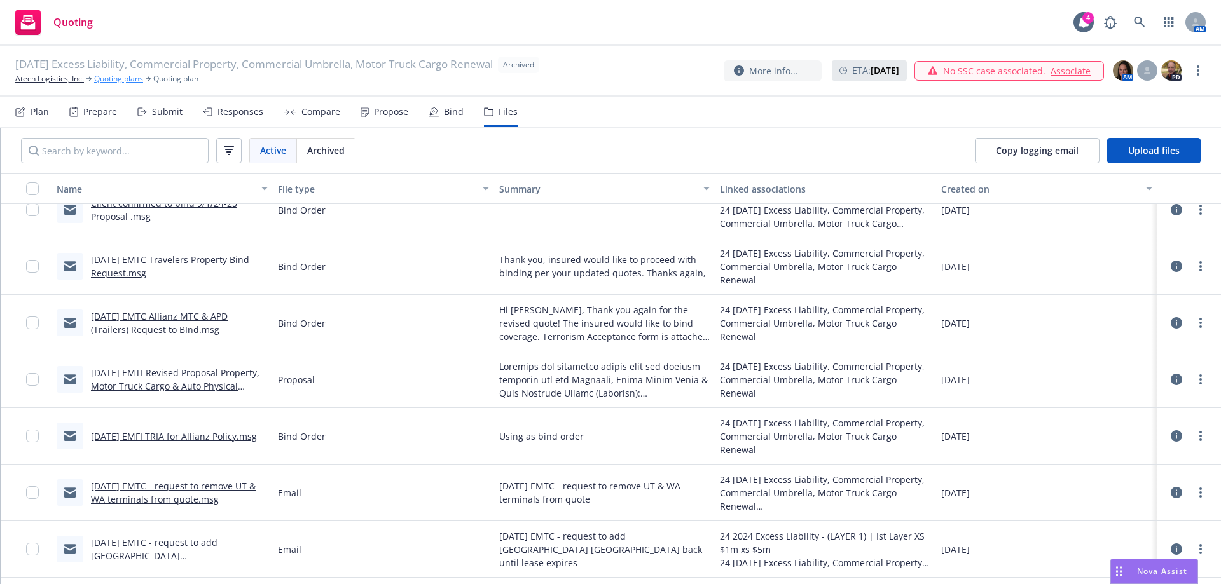
click at [116, 80] on link "Quoting plans" at bounding box center [118, 78] width 49 height 11
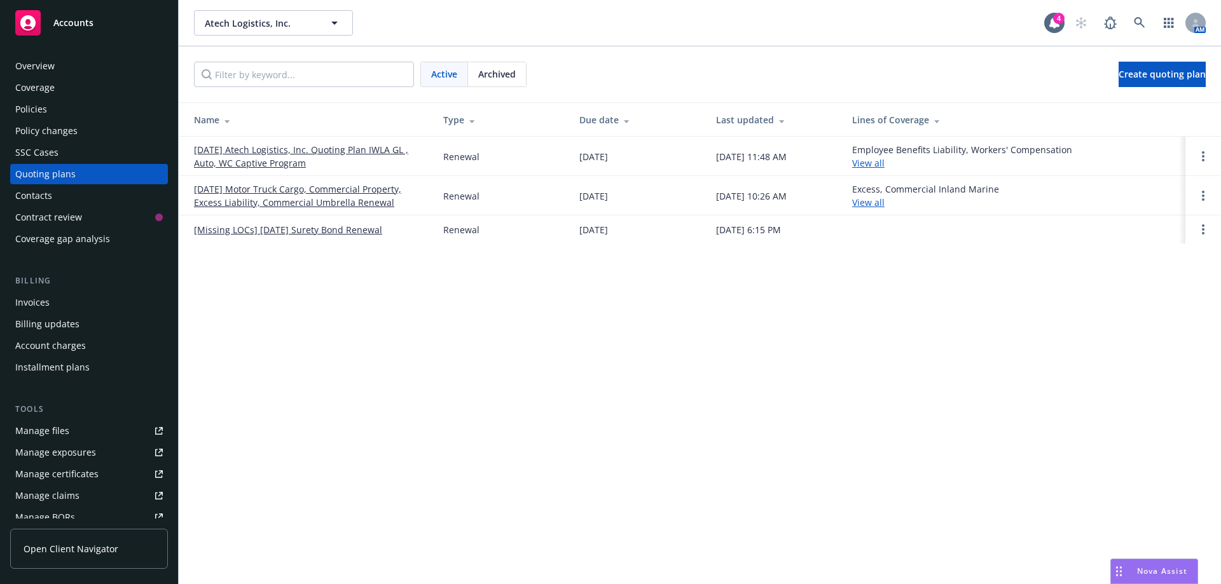
click at [32, 111] on div "Policies" at bounding box center [31, 109] width 32 height 20
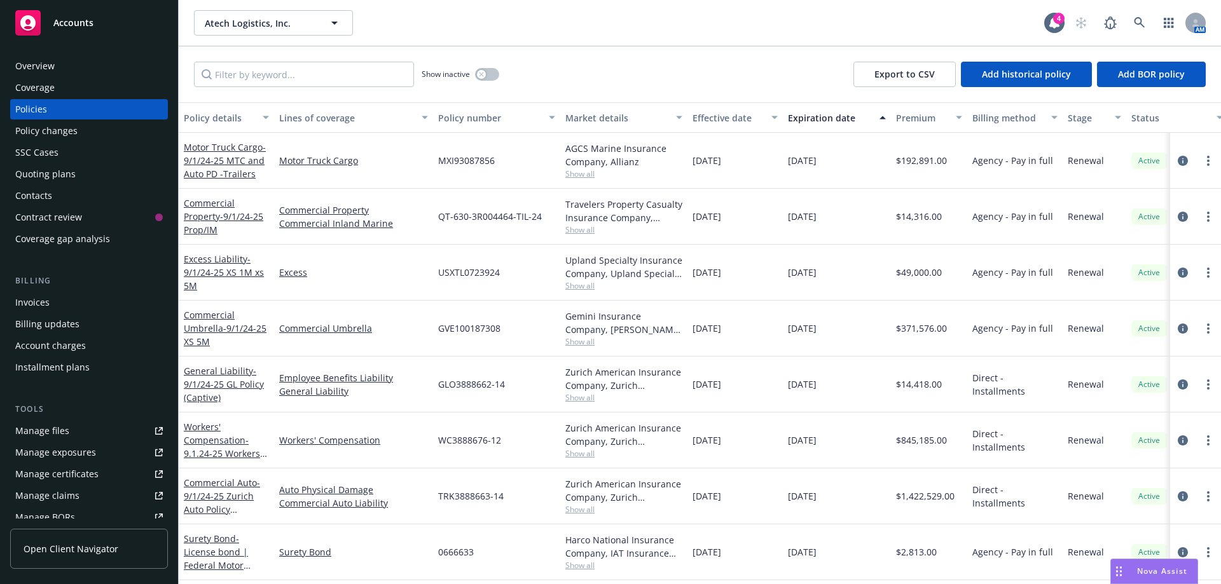
click at [70, 177] on div "Quoting plans" at bounding box center [45, 174] width 60 height 20
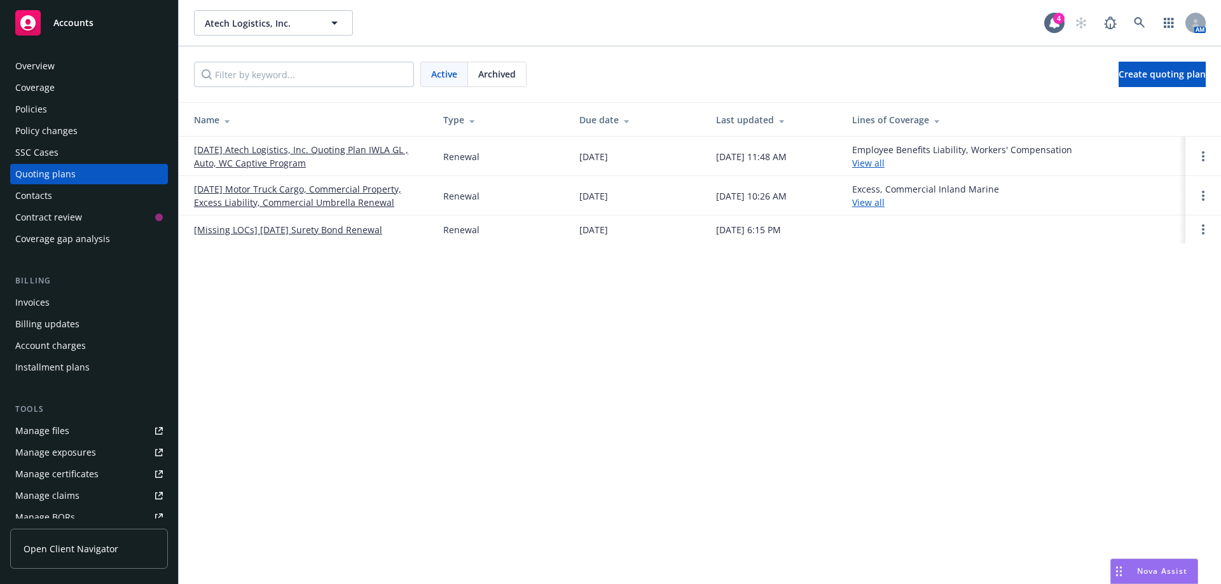
click at [228, 203] on link "[DATE] Motor Truck Cargo, Commercial Property, Excess Liability, Commercial Umb…" at bounding box center [308, 195] width 229 height 27
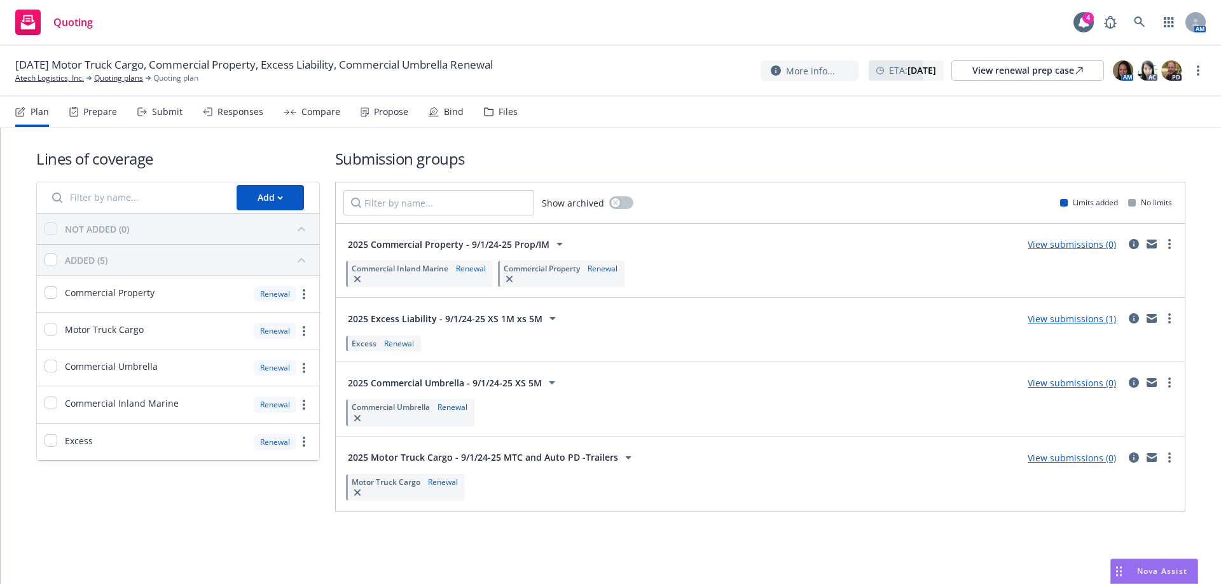
click at [507, 109] on div "Files" at bounding box center [507, 112] width 19 height 10
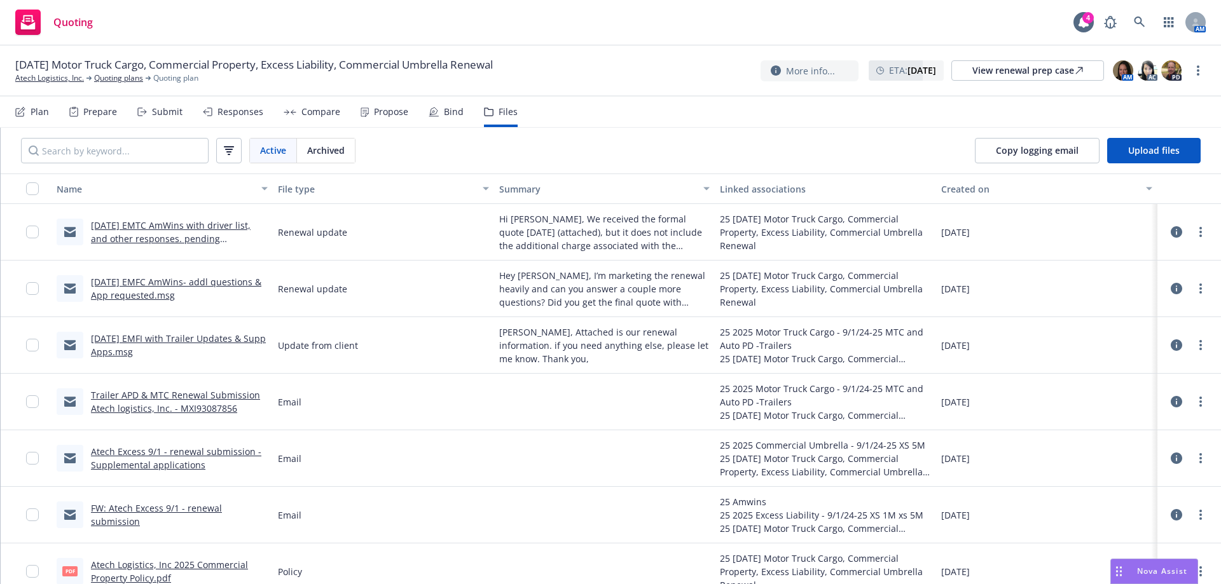
click at [163, 567] on link "Atech Logistics, Inc 2025 Commercial Property Policy.pdf" at bounding box center [169, 571] width 157 height 25
